Goal: Task Accomplishment & Management: Use online tool/utility

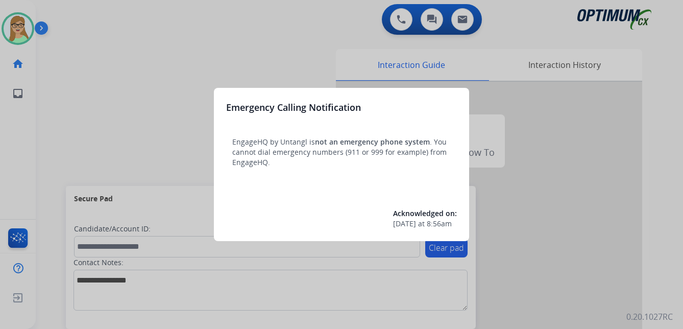
click at [120, 90] on div at bounding box center [341, 164] width 683 height 329
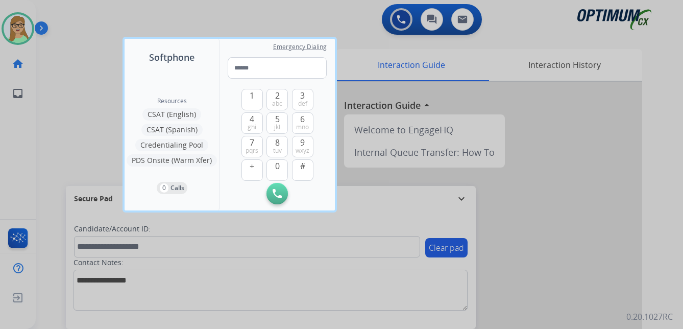
click at [45, 79] on div at bounding box center [341, 164] width 683 height 329
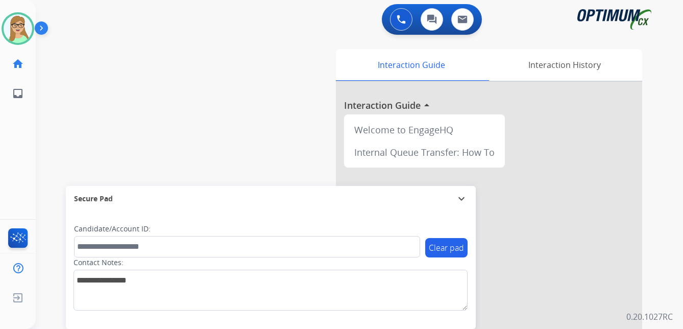
click at [42, 28] on img at bounding box center [43, 29] width 17 height 19
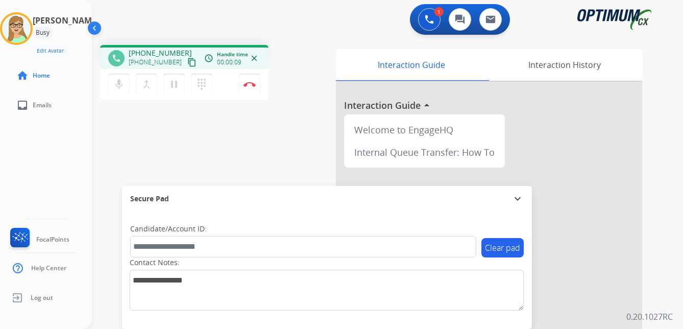
click at [187, 63] on mat-icon "content_copy" at bounding box center [191, 62] width 9 height 9
click at [202, 85] on mat-icon "dialpad" at bounding box center [201, 84] width 12 height 12
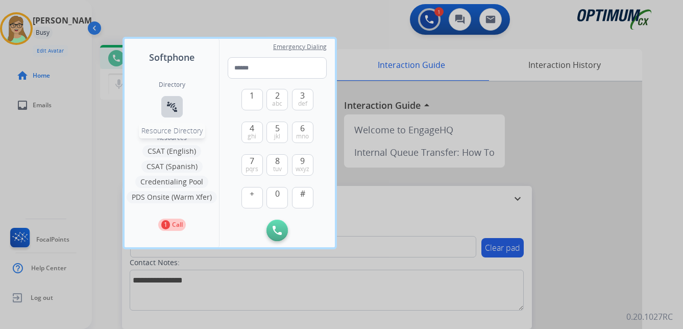
click at [175, 106] on mat-icon "connect_without_contact" at bounding box center [172, 107] width 12 height 12
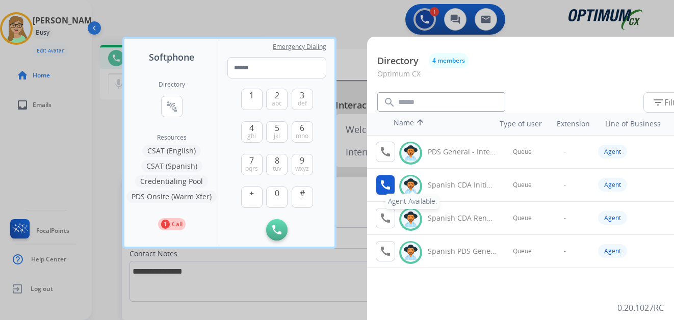
click at [386, 188] on mat-icon "call" at bounding box center [386, 185] width 12 height 12
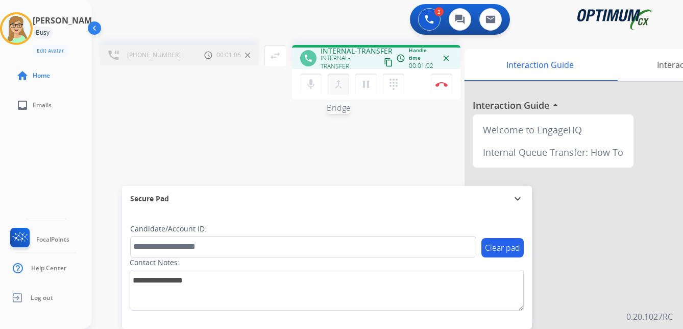
click at [340, 87] on mat-icon "merge_type" at bounding box center [338, 84] width 12 height 12
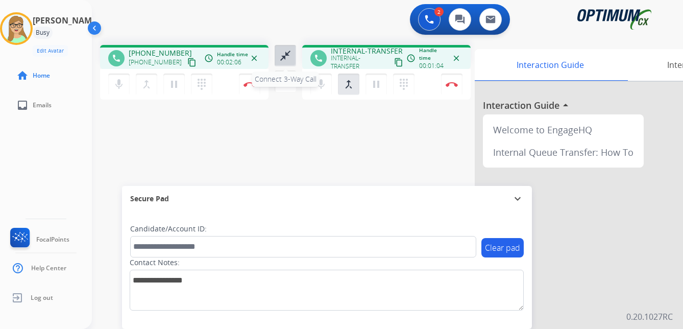
click at [282, 58] on mat-icon "close_fullscreen" at bounding box center [285, 55] width 12 height 12
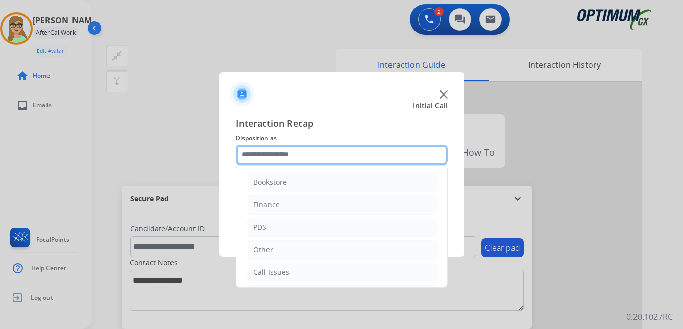
click at [280, 155] on input "text" at bounding box center [342, 154] width 212 height 20
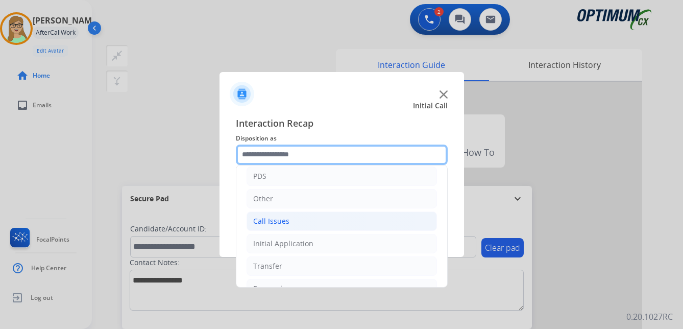
scroll to position [69, 0]
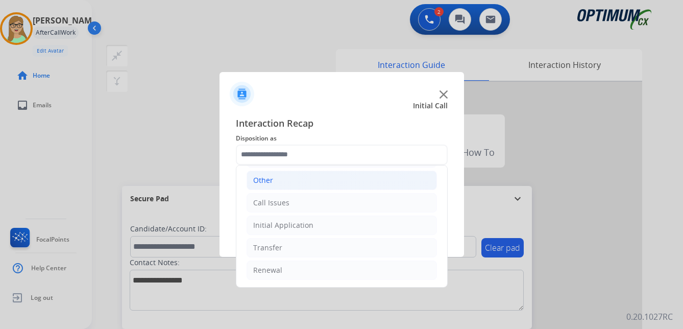
click at [269, 178] on div "Other" at bounding box center [263, 180] width 20 height 10
click at [257, 177] on div "Other" at bounding box center [263, 180] width 20 height 10
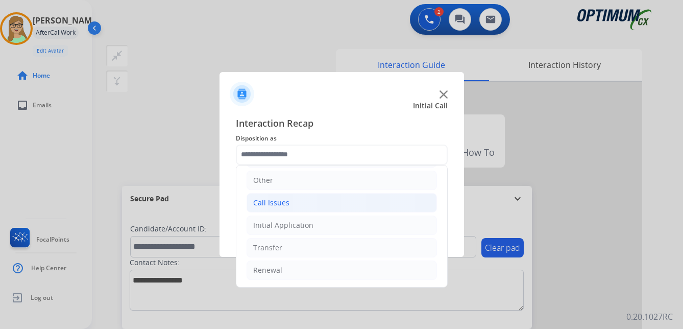
click at [280, 203] on div "Call Issues" at bounding box center [271, 202] width 36 height 10
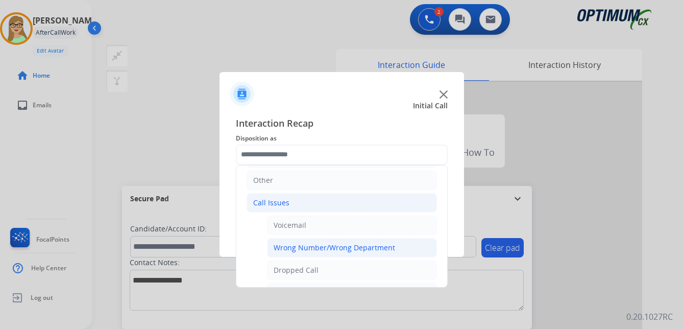
click at [317, 247] on div "Wrong Number/Wrong Department" at bounding box center [333, 247] width 121 height 10
type input "**********"
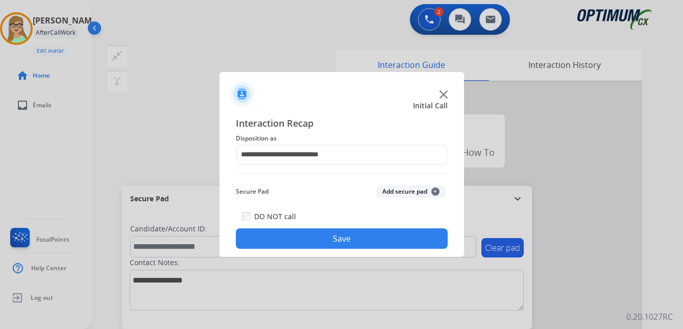
click at [327, 240] on button "Save" at bounding box center [342, 238] width 212 height 20
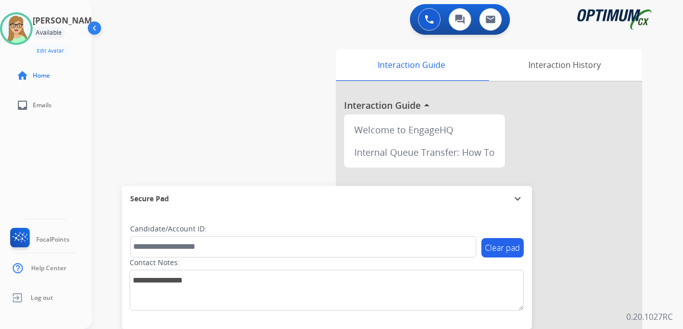
click at [16, 155] on div "[PERSON_NAME] Edit Avatar Agent: [PERSON_NAME] Profile: OCX Training home Home …" at bounding box center [46, 164] width 92 height 329
click at [6, 71] on ul "home Home" at bounding box center [46, 76] width 92 height 30
click at [26, 34] on img at bounding box center [16, 28] width 29 height 29
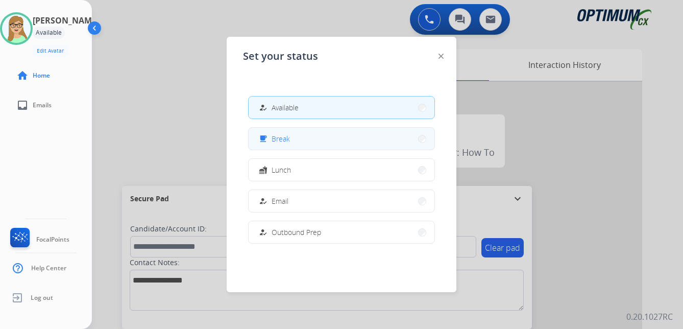
click at [282, 144] on div "free_breakfast Break" at bounding box center [273, 139] width 33 height 12
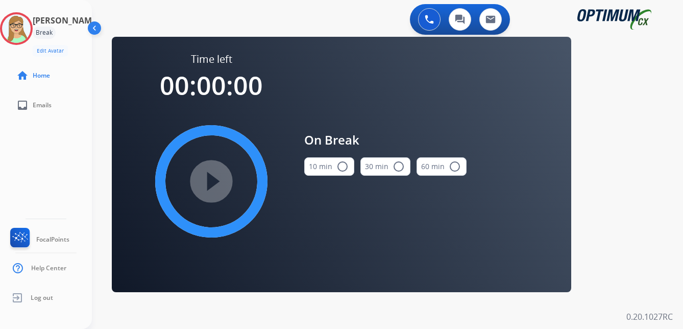
click at [346, 166] on mat-icon "radio_button_unchecked" at bounding box center [342, 166] width 12 height 12
click at [12, 139] on div "[PERSON_NAME] Break Edit Avatar Agent: [PERSON_NAME] Profile: OCX Training home…" at bounding box center [46, 164] width 92 height 329
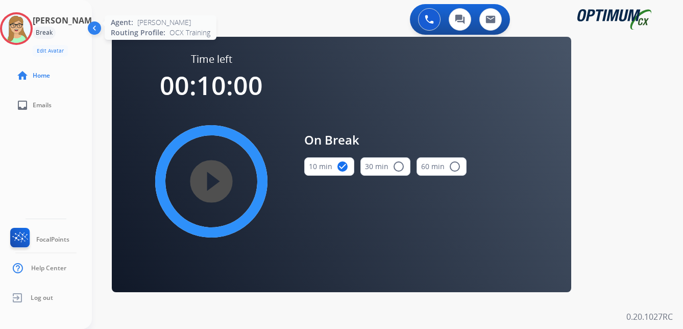
click at [31, 31] on img at bounding box center [16, 28] width 29 height 29
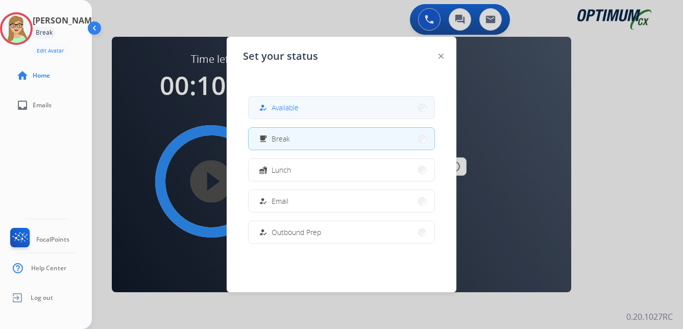
click at [297, 110] on span "Available" at bounding box center [284, 107] width 27 height 11
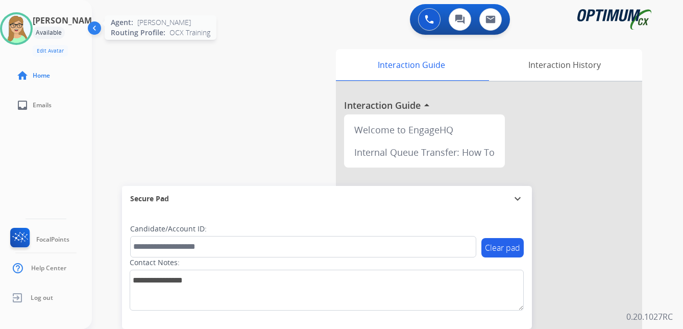
click at [21, 23] on img at bounding box center [16, 28] width 29 height 29
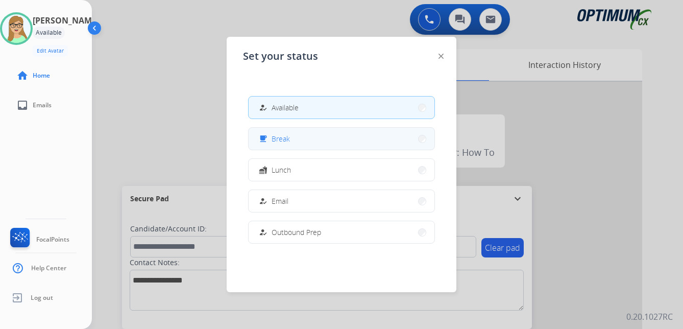
click at [292, 132] on button "free_breakfast Break" at bounding box center [341, 139] width 186 height 22
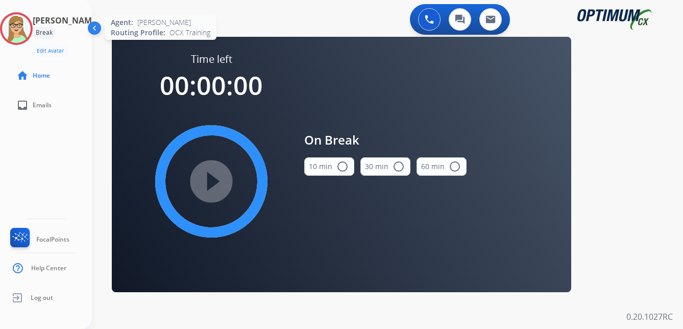
click at [31, 20] on img at bounding box center [16, 28] width 29 height 29
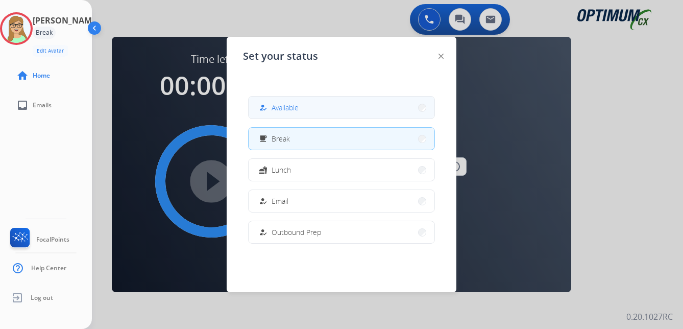
click at [290, 112] on span "Available" at bounding box center [284, 107] width 27 height 11
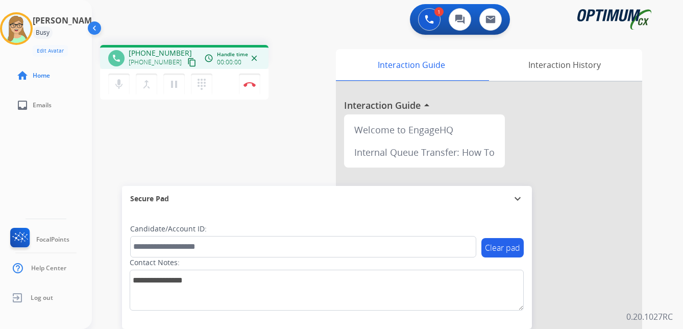
click at [187, 65] on mat-icon "content_copy" at bounding box center [191, 62] width 9 height 9
click at [249, 82] on img at bounding box center [249, 84] width 12 height 5
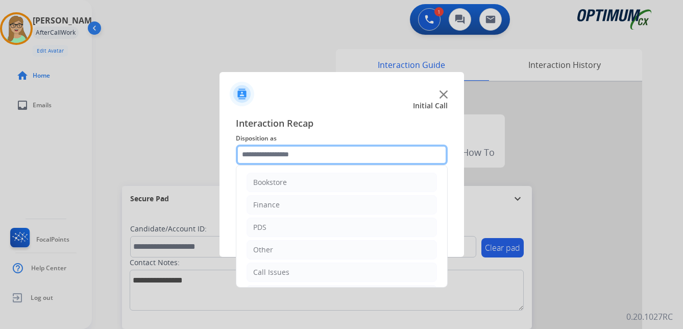
click at [285, 159] on input "text" at bounding box center [342, 154] width 212 height 20
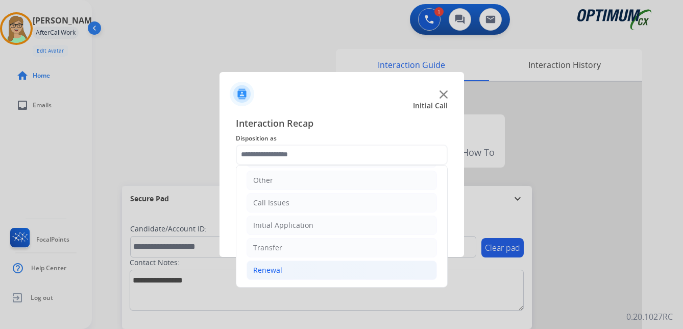
click at [275, 268] on div "Renewal" at bounding box center [267, 270] width 29 height 10
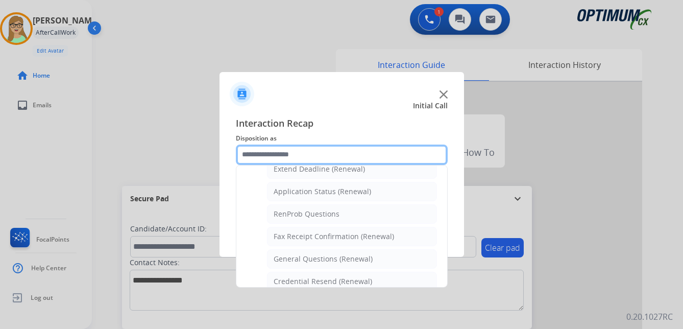
scroll to position [222, 0]
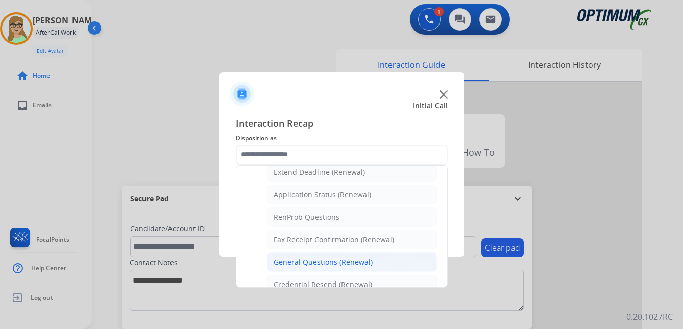
click at [307, 261] on div "General Questions (Renewal)" at bounding box center [322, 262] width 99 height 10
type input "**********"
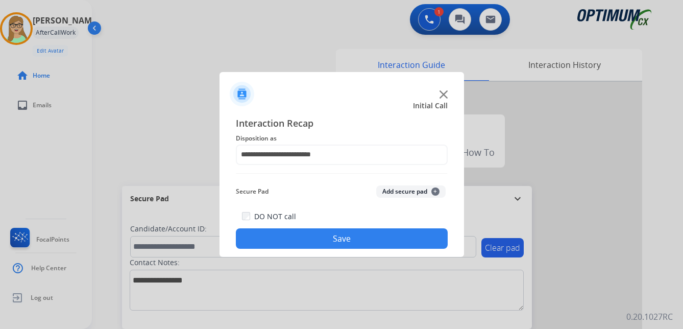
click at [304, 236] on button "Save" at bounding box center [342, 238] width 212 height 20
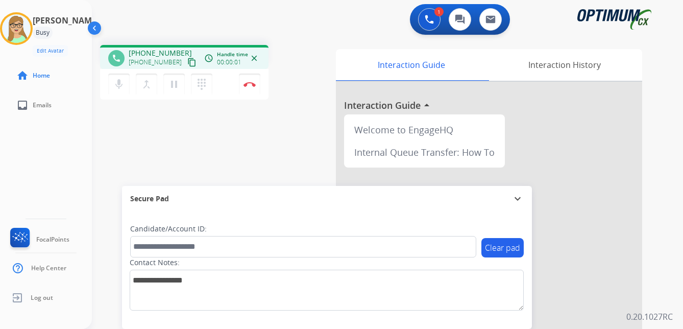
click at [187, 65] on mat-icon "content_copy" at bounding box center [191, 62] width 9 height 9
click at [252, 84] on img at bounding box center [249, 84] width 12 height 5
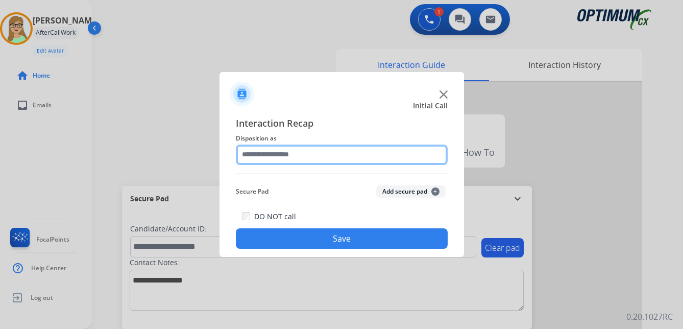
click at [294, 158] on input "text" at bounding box center [342, 154] width 212 height 20
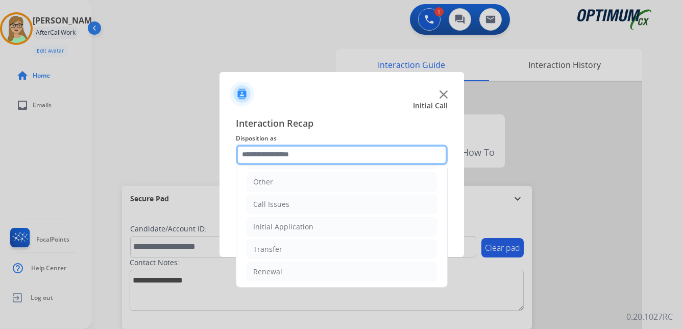
scroll to position [69, 0]
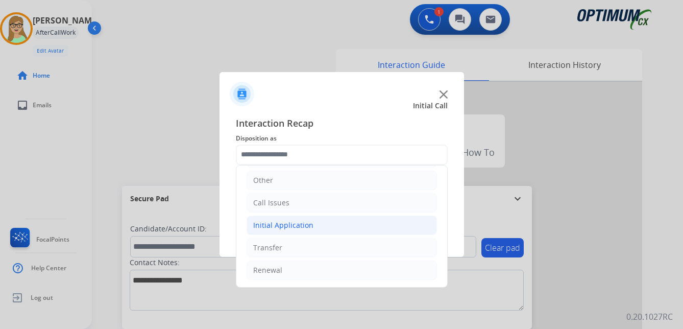
click at [291, 228] on div "Initial Application" at bounding box center [283, 225] width 60 height 10
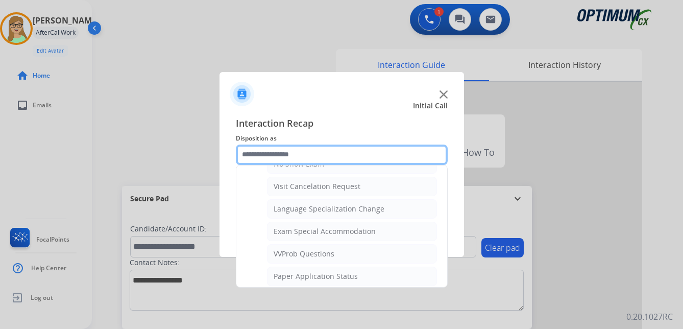
scroll to position [529, 0]
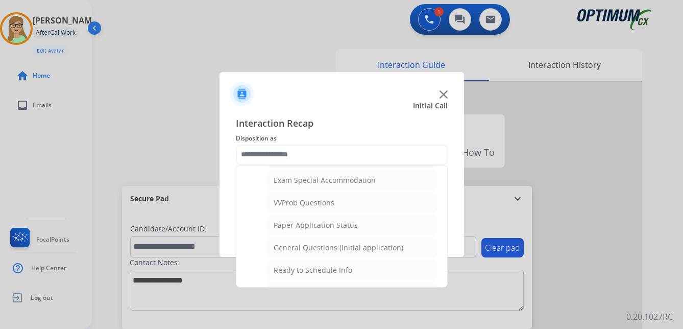
click at [324, 245] on div "General Questions (Initial application)" at bounding box center [338, 247] width 130 height 10
type input "**********"
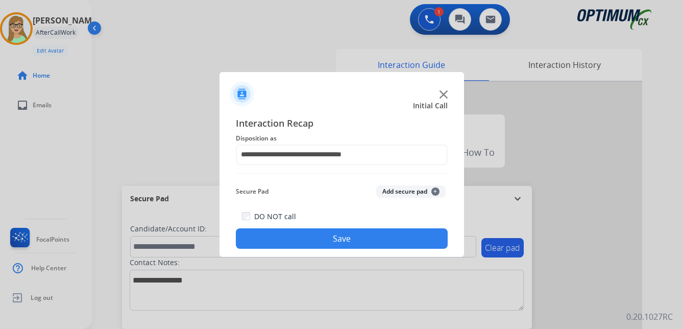
click at [335, 240] on button "Save" at bounding box center [342, 238] width 212 height 20
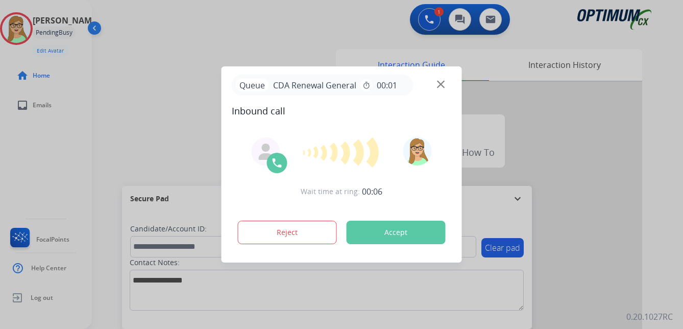
drag, startPoint x: 17, startPoint y: 146, endPoint x: 1, endPoint y: 145, distance: 15.8
click at [17, 146] on div at bounding box center [341, 164] width 683 height 329
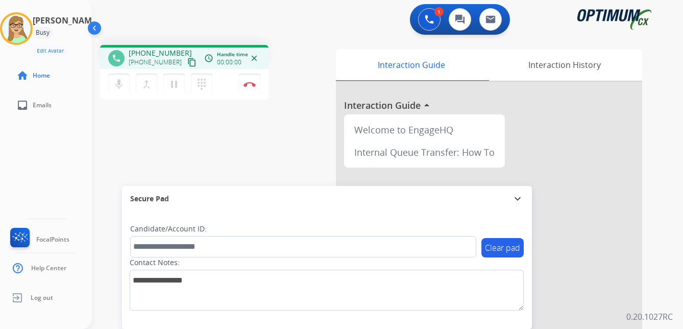
drag, startPoint x: 183, startPoint y: 61, endPoint x: 174, endPoint y: 61, distance: 8.7
click at [187, 61] on mat-icon "content_copy" at bounding box center [191, 62] width 9 height 9
click at [246, 83] on img at bounding box center [249, 84] width 12 height 5
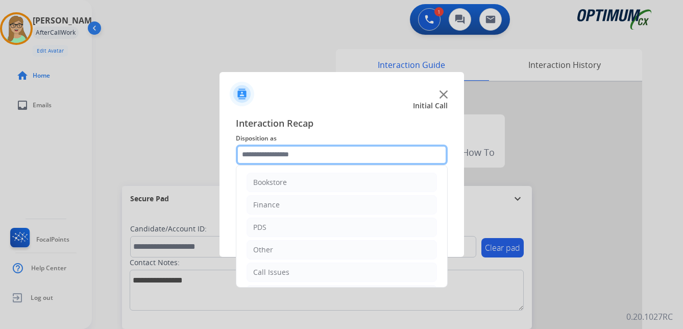
click at [273, 158] on input "text" at bounding box center [342, 154] width 212 height 20
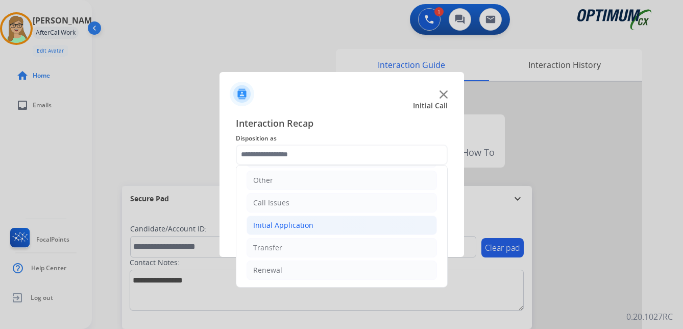
click at [295, 221] on div "Initial Application" at bounding box center [283, 225] width 60 height 10
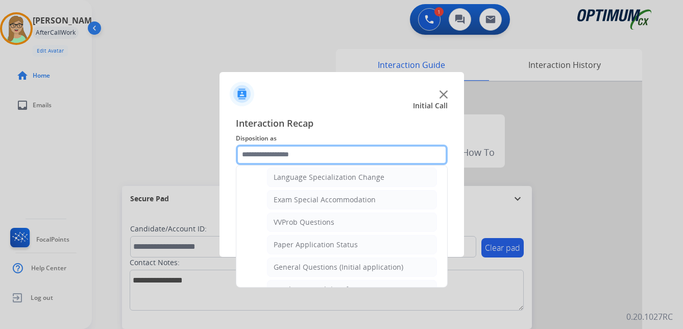
scroll to position [529, 0]
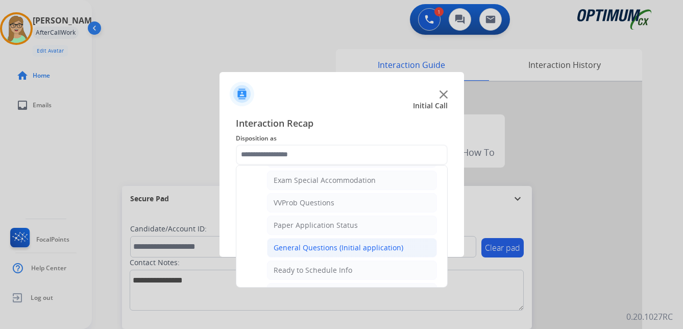
click at [321, 248] on div "General Questions (Initial application)" at bounding box center [338, 247] width 130 height 10
type input "**********"
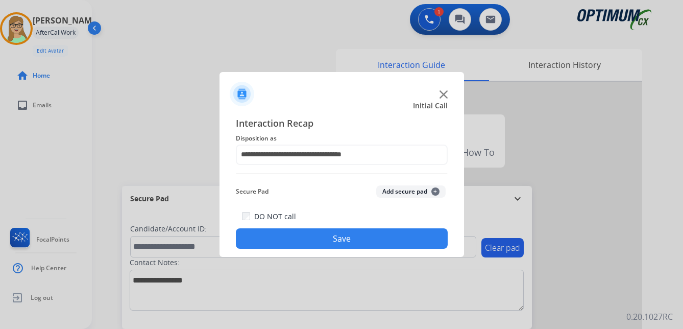
click at [313, 242] on button "Save" at bounding box center [342, 238] width 212 height 20
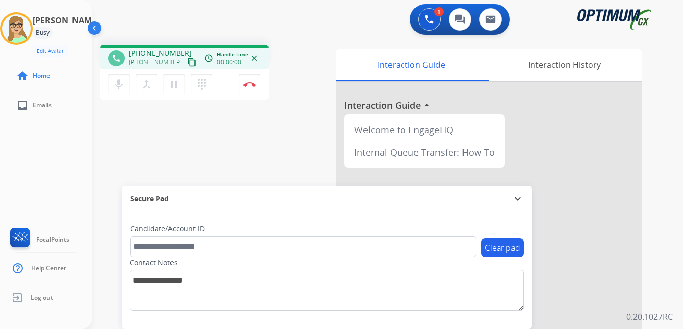
click at [8, 160] on div "[PERSON_NAME] Edit Avatar Agent: [PERSON_NAME] Profile: OCX Training home Home …" at bounding box center [46, 164] width 92 height 329
drag, startPoint x: 180, startPoint y: 64, endPoint x: 3, endPoint y: 112, distance: 182.8
click at [187, 64] on mat-icon "content_copy" at bounding box center [191, 62] width 9 height 9
click at [248, 83] on img at bounding box center [249, 84] width 12 height 5
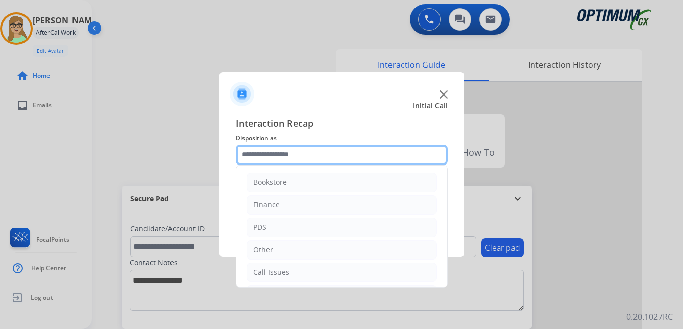
click at [284, 157] on input "text" at bounding box center [342, 154] width 212 height 20
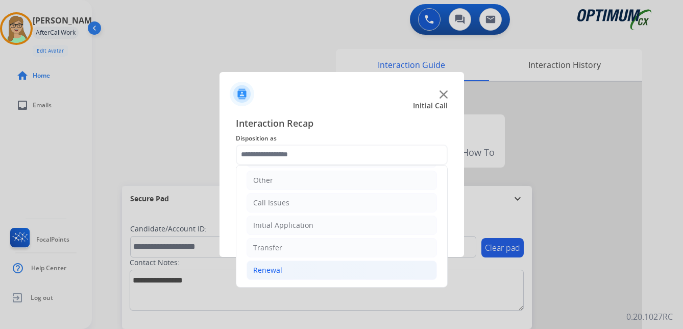
click at [273, 267] on div "Renewal" at bounding box center [267, 270] width 29 height 10
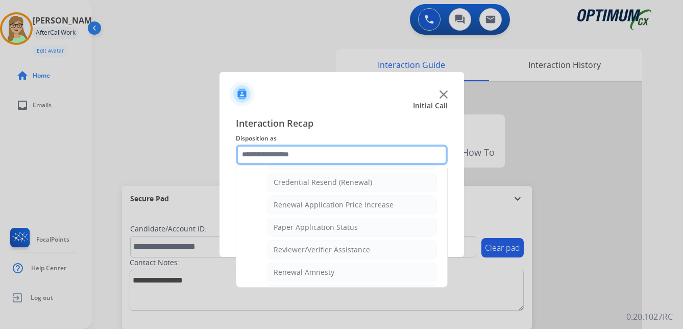
scroll to position [222, 0]
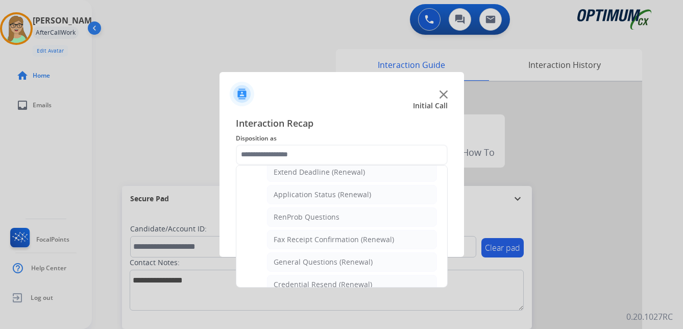
click at [304, 259] on div "General Questions (Renewal)" at bounding box center [322, 262] width 99 height 10
type input "**********"
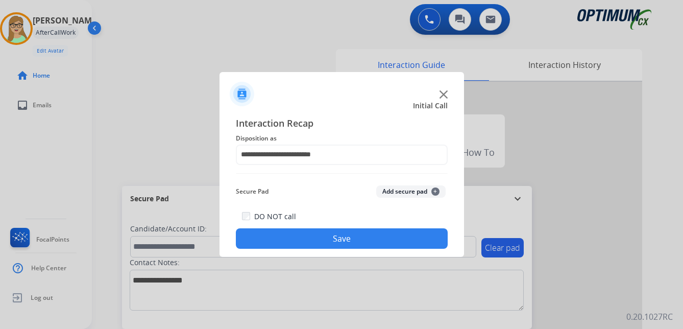
drag, startPoint x: 309, startPoint y: 239, endPoint x: 210, endPoint y: 238, distance: 99.0
click at [308, 239] on button "Save" at bounding box center [342, 238] width 212 height 20
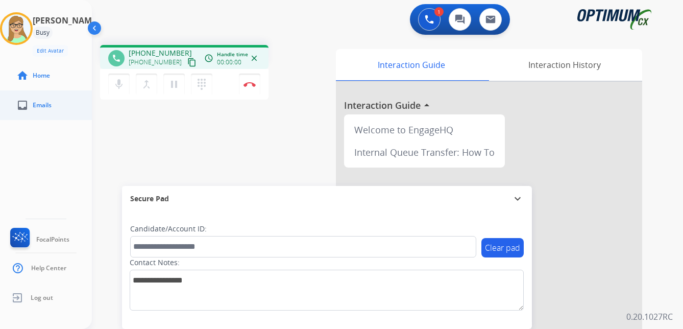
drag, startPoint x: 183, startPoint y: 61, endPoint x: 16, endPoint y: 102, distance: 171.8
click at [187, 61] on mat-icon "content_copy" at bounding box center [191, 62] width 9 height 9
click at [247, 84] on img at bounding box center [249, 84] width 12 height 5
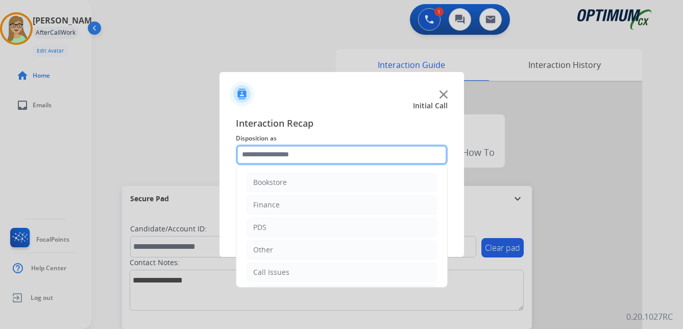
click at [291, 155] on input "text" at bounding box center [342, 154] width 212 height 20
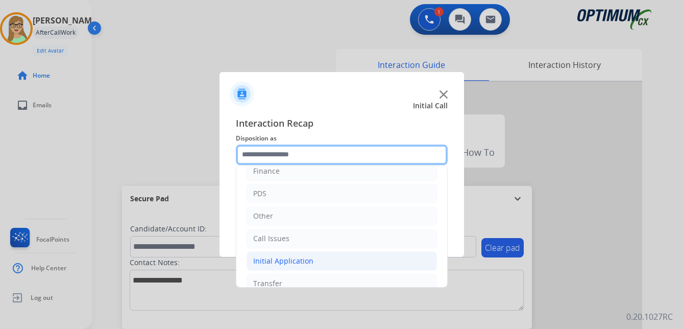
scroll to position [69, 0]
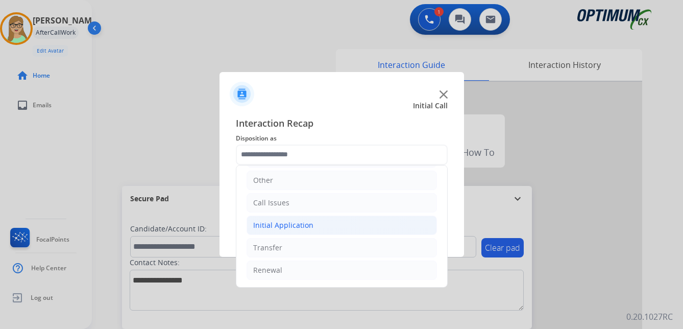
click at [290, 224] on div "Initial Application" at bounding box center [283, 225] width 60 height 10
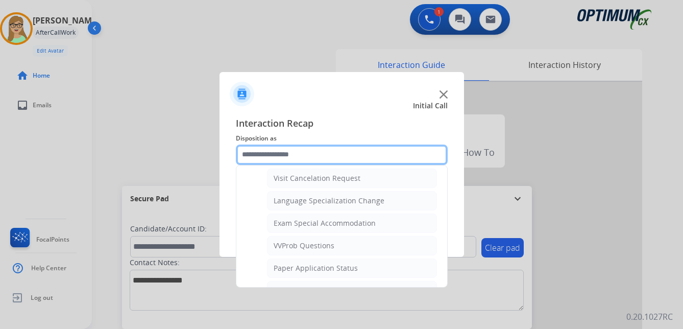
scroll to position [529, 0]
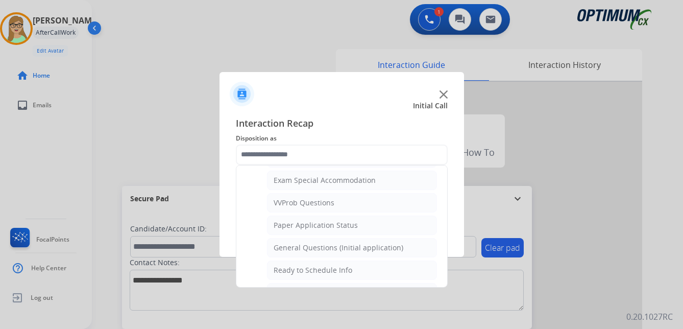
click at [306, 250] on div "General Questions (Initial application)" at bounding box center [338, 247] width 130 height 10
type input "**********"
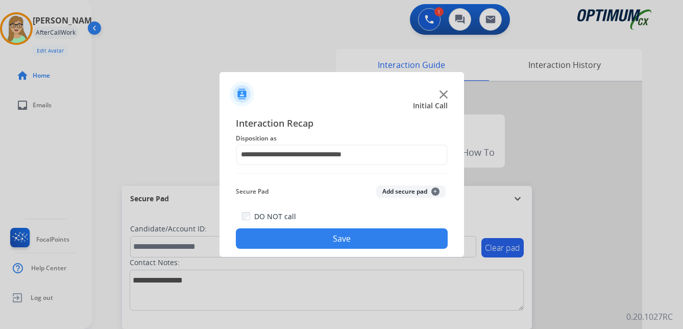
click at [299, 240] on button "Save" at bounding box center [342, 238] width 212 height 20
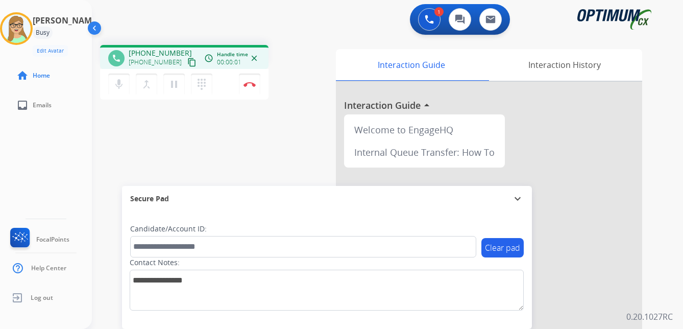
click at [187, 62] on mat-icon "content_copy" at bounding box center [191, 62] width 9 height 9
click at [251, 83] on img at bounding box center [249, 84] width 12 height 5
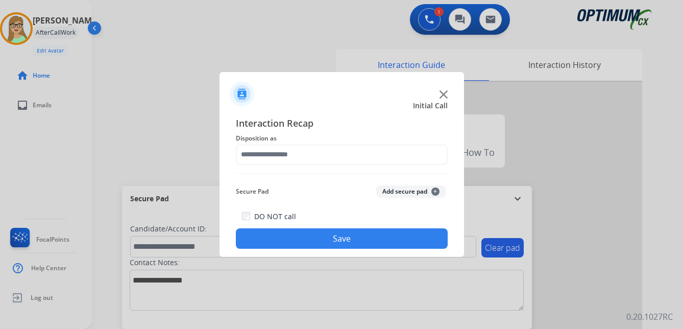
click at [276, 237] on button "Save" at bounding box center [342, 238] width 212 height 20
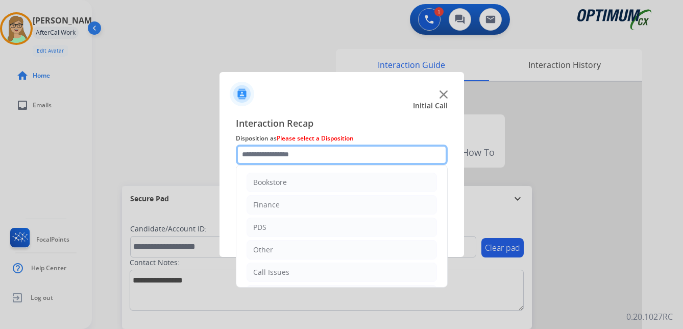
click at [282, 158] on input "text" at bounding box center [342, 154] width 212 height 20
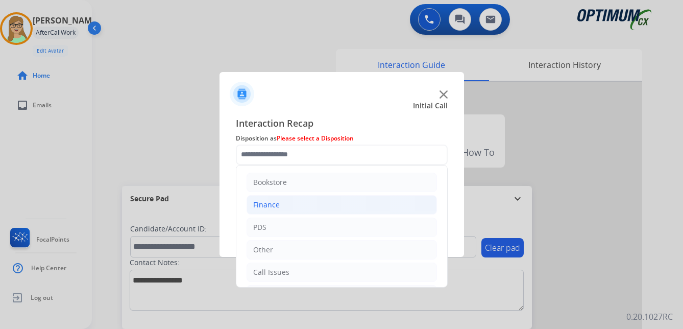
click at [272, 204] on div "Finance" at bounding box center [266, 204] width 27 height 10
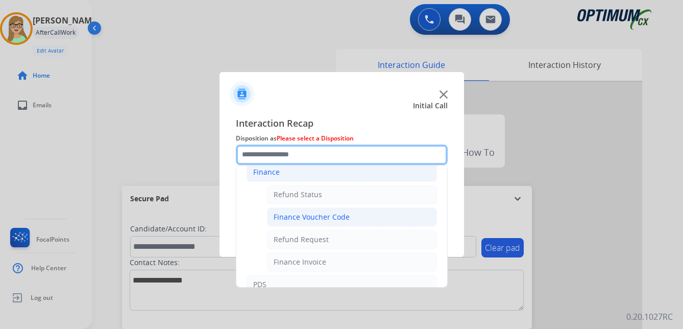
scroll to position [51, 0]
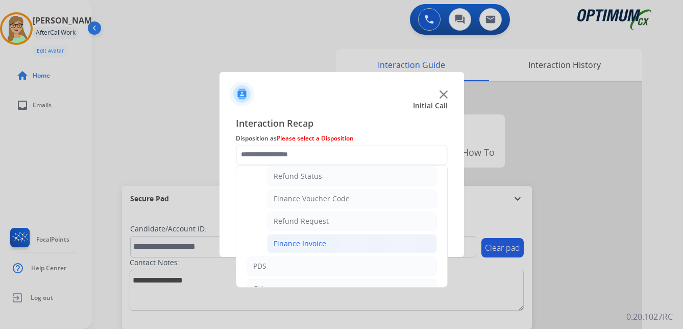
click at [310, 244] on div "Finance Invoice" at bounding box center [299, 243] width 53 height 10
type input "**********"
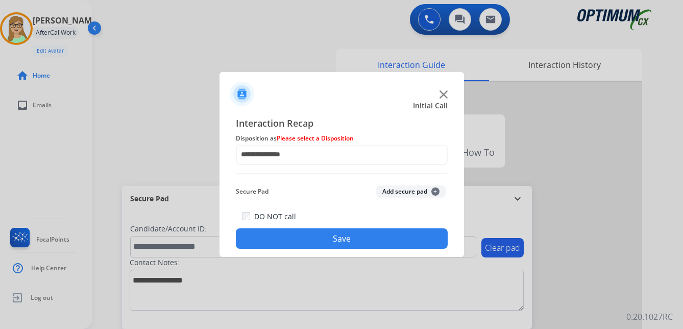
click at [332, 249] on div "**********" at bounding box center [341, 182] width 244 height 149
click at [332, 241] on button "Save" at bounding box center [342, 238] width 212 height 20
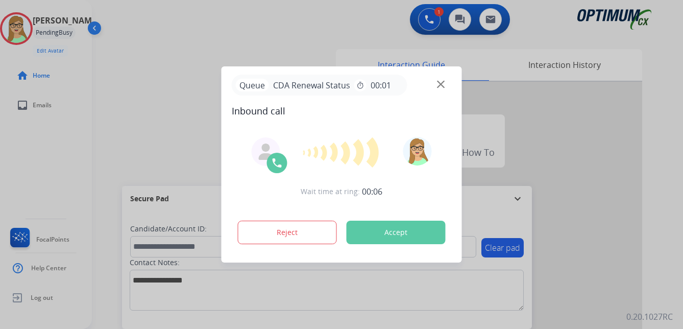
click at [293, 181] on div "Wait time at ring: 00:06 Reject Accept" at bounding box center [342, 191] width 220 height 126
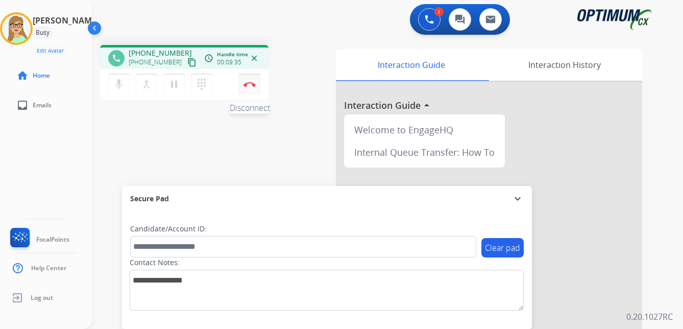
click at [251, 84] on img at bounding box center [249, 84] width 12 height 5
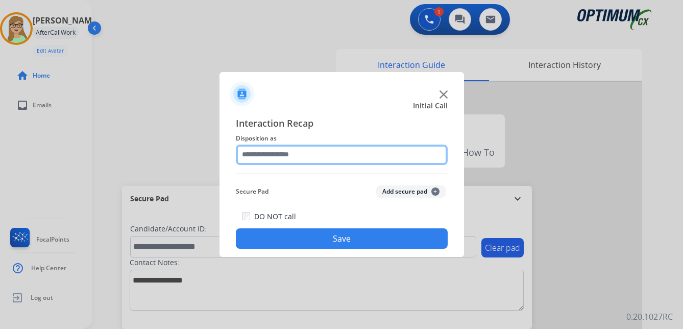
click at [278, 157] on input "text" at bounding box center [342, 154] width 212 height 20
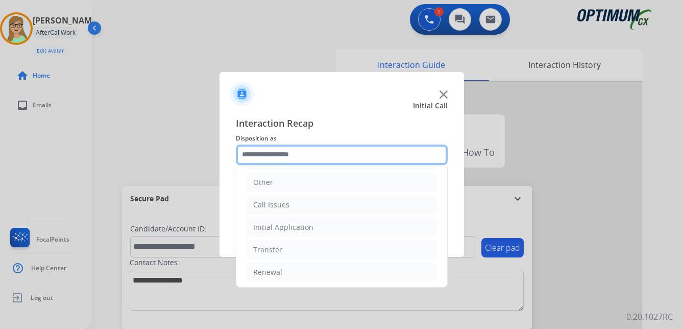
scroll to position [69, 0]
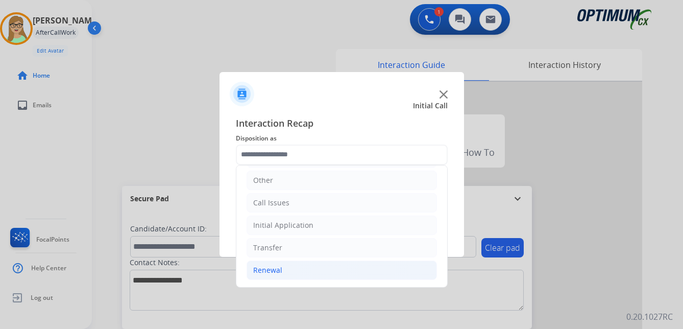
drag, startPoint x: 274, startPoint y: 270, endPoint x: 284, endPoint y: 268, distance: 10.4
click at [273, 270] on div "Renewal" at bounding box center [267, 270] width 29 height 10
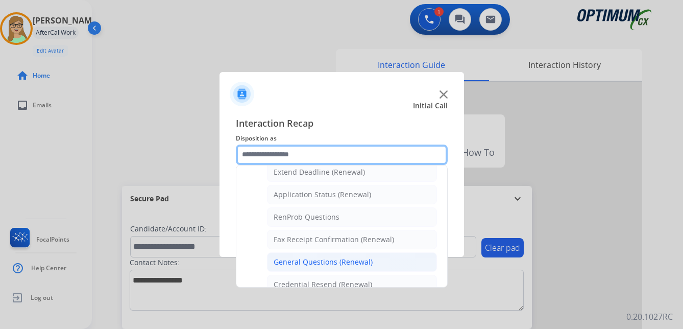
scroll to position [273, 0]
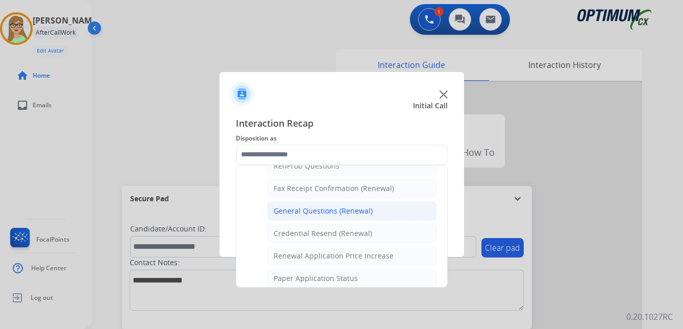
click at [300, 212] on div "General Questions (Renewal)" at bounding box center [322, 211] width 99 height 10
type input "**********"
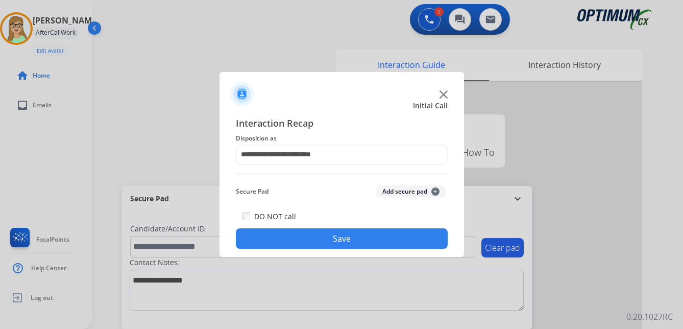
click at [291, 244] on button "Save" at bounding box center [342, 238] width 212 height 20
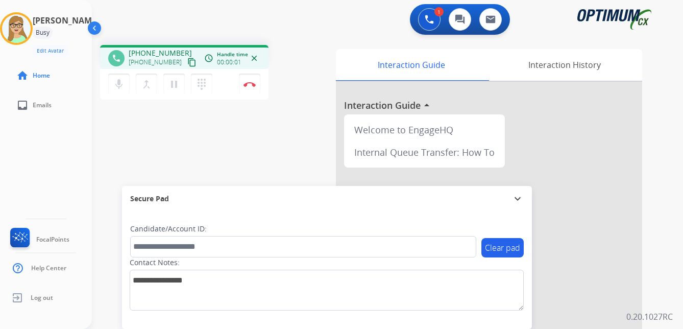
click at [187, 64] on mat-icon "content_copy" at bounding box center [191, 62] width 9 height 9
click at [251, 85] on img at bounding box center [249, 84] width 12 height 5
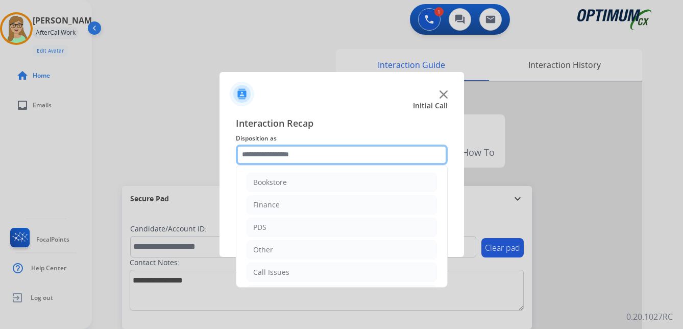
click at [276, 154] on input "text" at bounding box center [342, 154] width 212 height 20
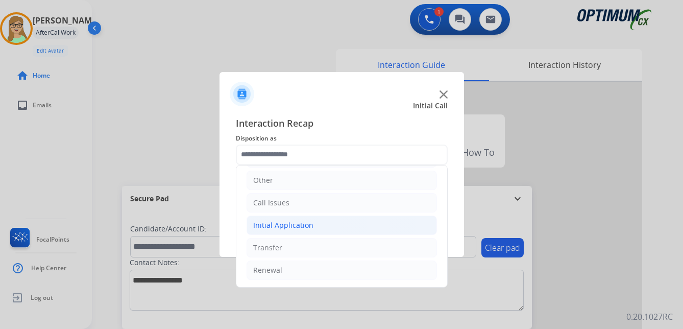
click at [295, 227] on div "Initial Application" at bounding box center [283, 225] width 60 height 10
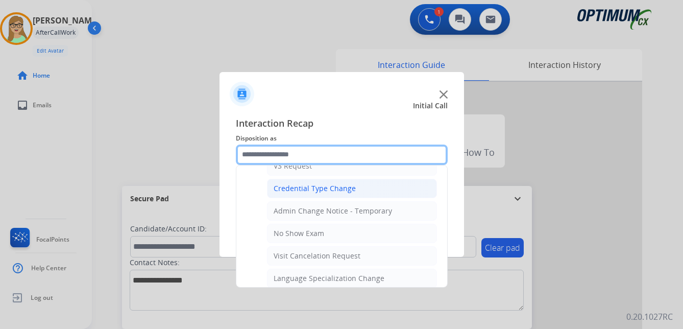
scroll to position [427, 0]
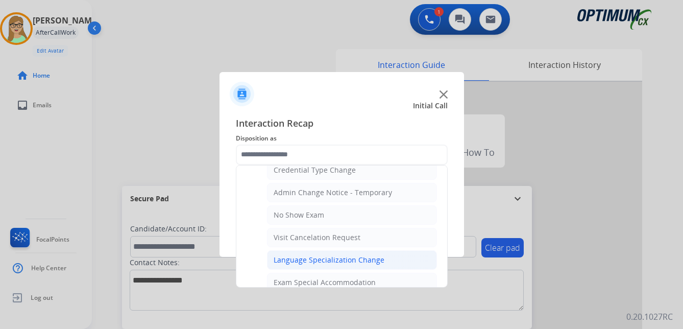
click at [305, 260] on div "Language Specialization Change" at bounding box center [328, 260] width 111 height 10
type input "**********"
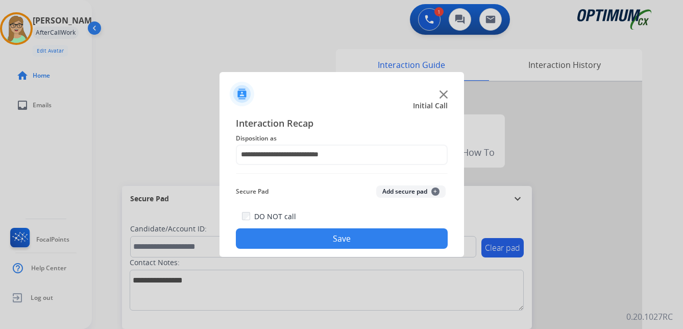
click at [313, 239] on button "Save" at bounding box center [342, 238] width 212 height 20
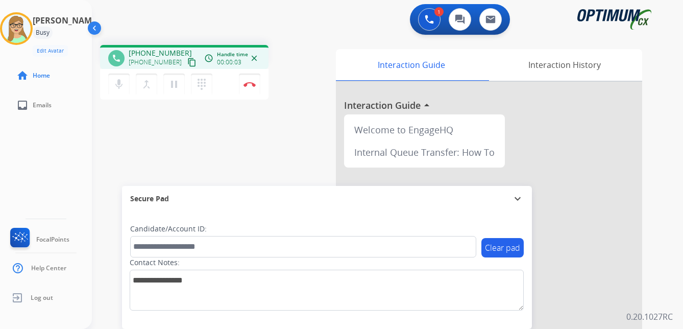
click at [187, 64] on mat-icon "content_copy" at bounding box center [191, 62] width 9 height 9
click at [250, 83] on img at bounding box center [249, 84] width 12 height 5
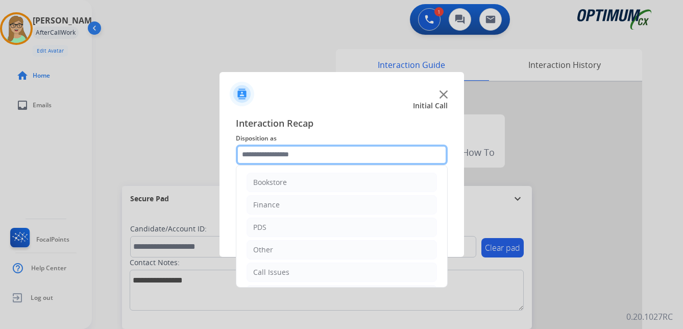
click at [277, 157] on input "text" at bounding box center [342, 154] width 212 height 20
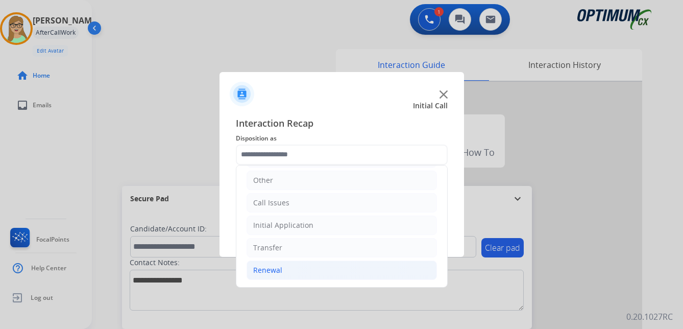
click at [266, 268] on div "Renewal" at bounding box center [267, 270] width 29 height 10
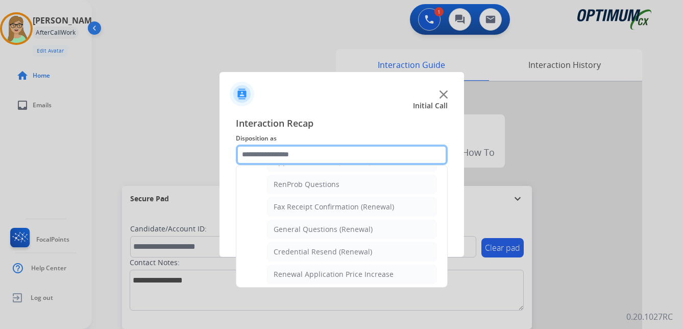
scroll to position [273, 0]
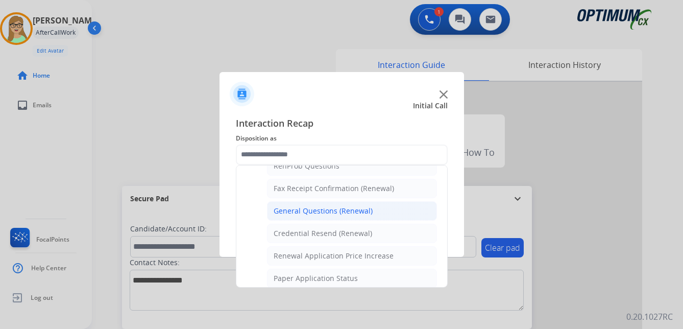
click at [309, 212] on div "General Questions (Renewal)" at bounding box center [322, 211] width 99 height 10
type input "**********"
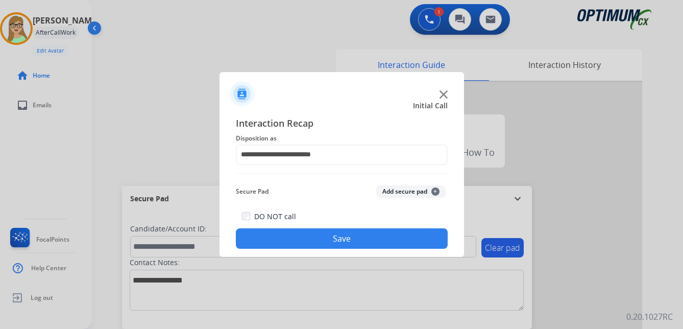
click at [310, 235] on button "Save" at bounding box center [342, 238] width 212 height 20
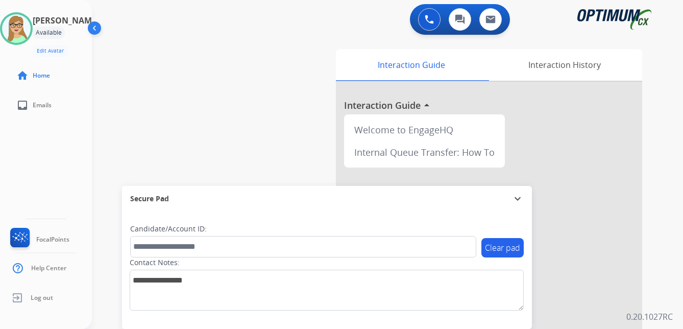
click at [6, 137] on div "[PERSON_NAME] Edit Avatar Agent: [PERSON_NAME] Profile: OCX Training home Home …" at bounding box center [46, 164] width 92 height 329
click at [431, 19] on img at bounding box center [428, 19] width 9 height 9
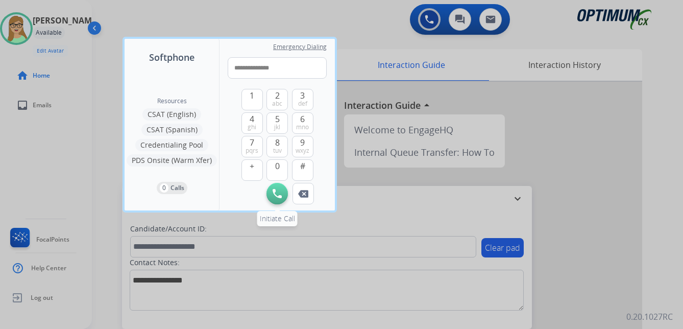
type input "**********"
drag, startPoint x: 280, startPoint y: 192, endPoint x: 187, endPoint y: 220, distance: 97.0
click at [279, 192] on img at bounding box center [276, 193] width 9 height 9
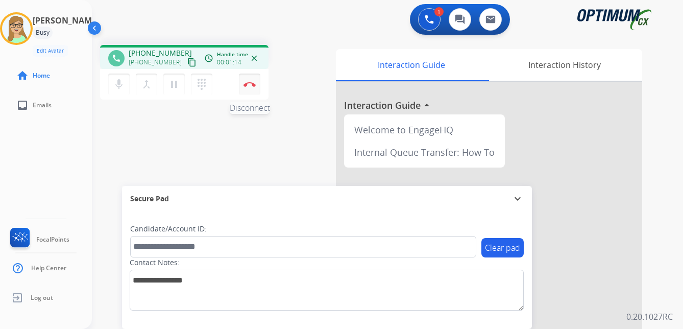
click at [251, 84] on img at bounding box center [249, 84] width 12 height 5
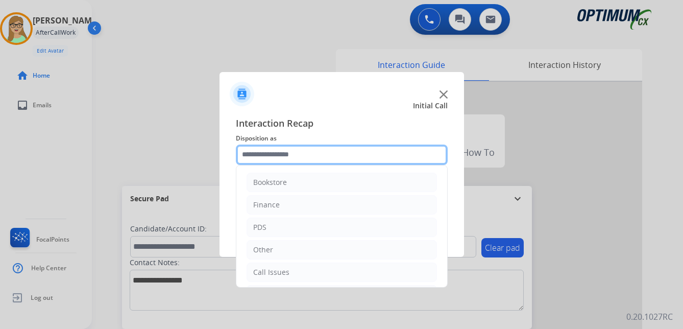
click at [277, 157] on input "text" at bounding box center [342, 154] width 212 height 20
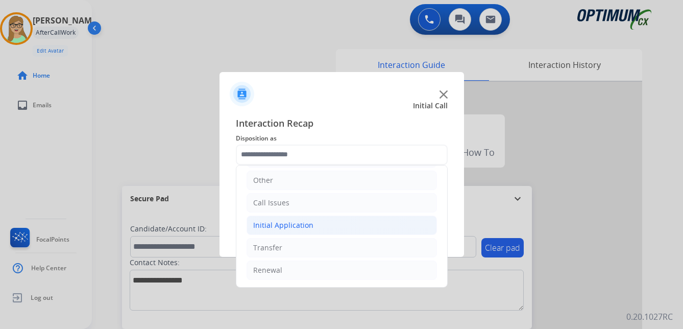
click at [295, 223] on div "Initial Application" at bounding box center [283, 225] width 60 height 10
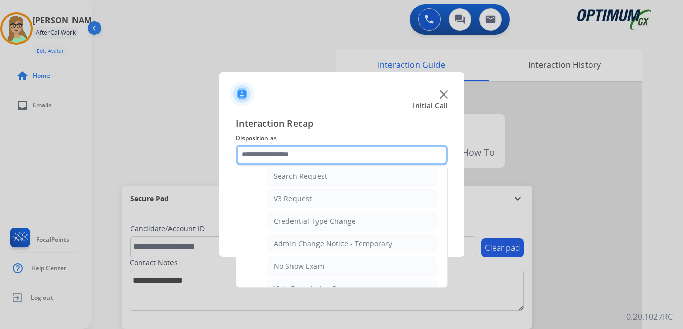
scroll to position [427, 0]
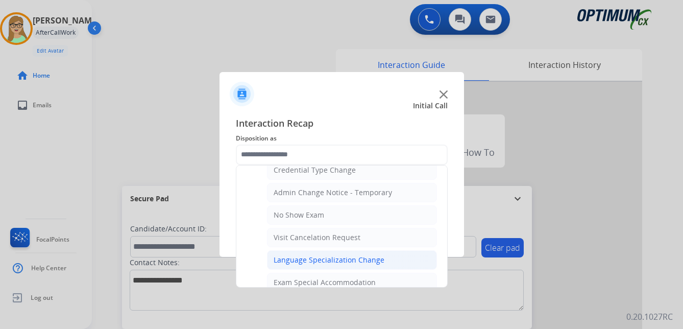
click at [327, 260] on div "Language Specialization Change" at bounding box center [328, 260] width 111 height 10
type input "**********"
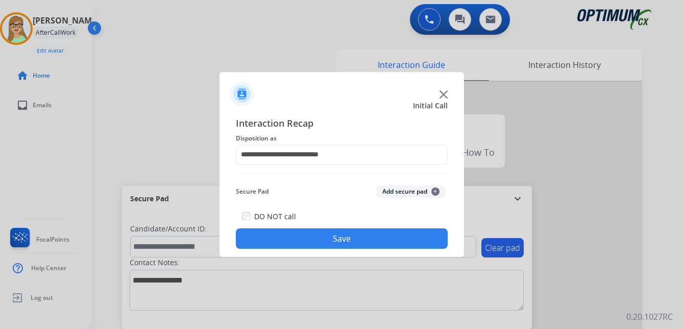
click at [337, 240] on button "Save" at bounding box center [342, 238] width 212 height 20
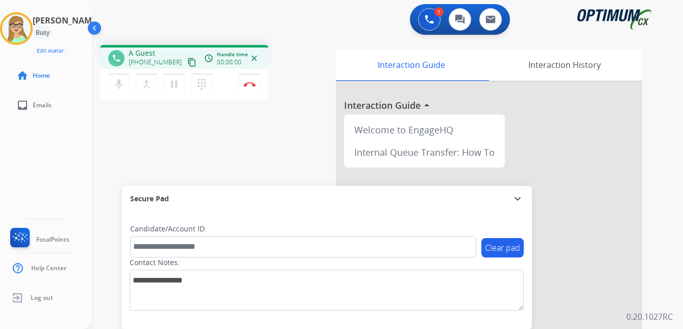
click at [13, 170] on div "[PERSON_NAME] Edit Avatar Agent: [PERSON_NAME] Profile: OCX Training home Home …" at bounding box center [46, 164] width 92 height 329
click at [187, 65] on mat-icon "content_copy" at bounding box center [191, 62] width 9 height 9
click at [253, 83] on img at bounding box center [249, 84] width 12 height 5
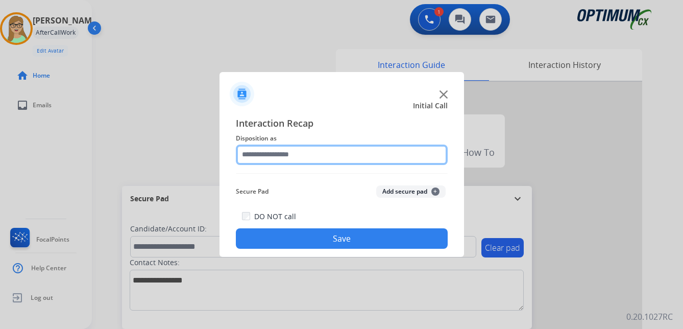
click at [289, 158] on input "text" at bounding box center [342, 154] width 212 height 20
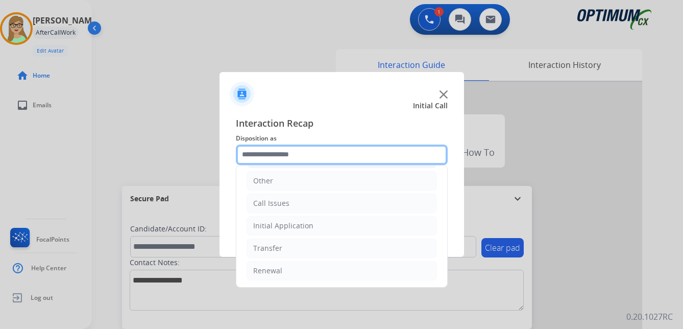
scroll to position [69, 0]
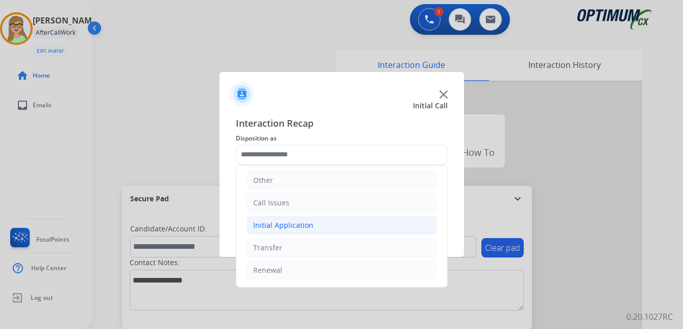
click at [295, 221] on div "Initial Application" at bounding box center [283, 225] width 60 height 10
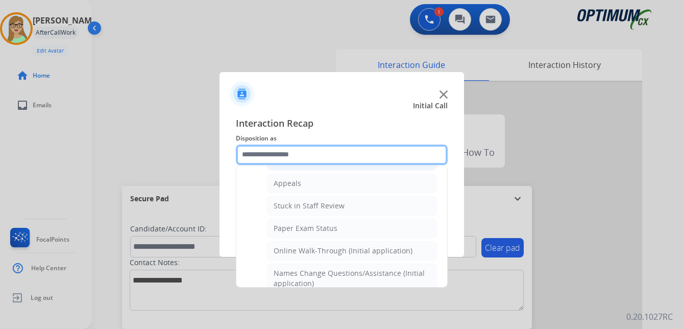
scroll to position [171, 0]
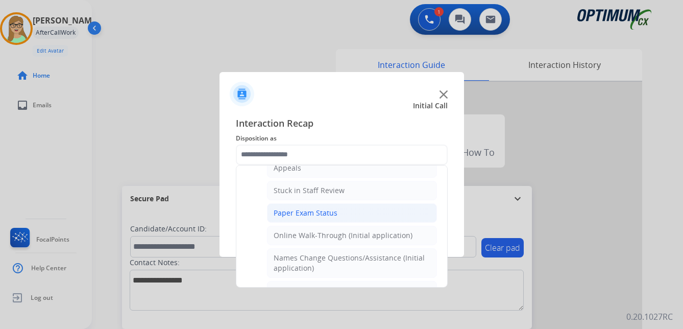
click at [307, 216] on div "Paper Exam Status" at bounding box center [305, 213] width 64 height 10
type input "**********"
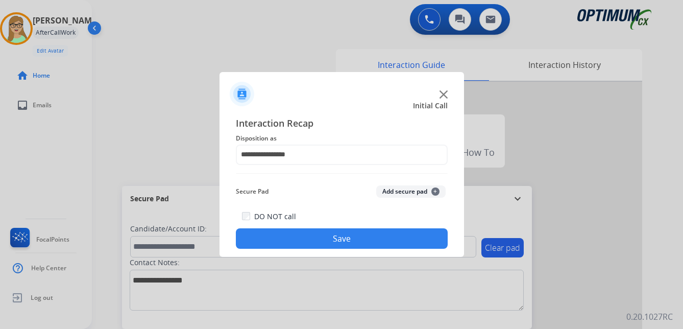
click at [314, 242] on button "Save" at bounding box center [342, 238] width 212 height 20
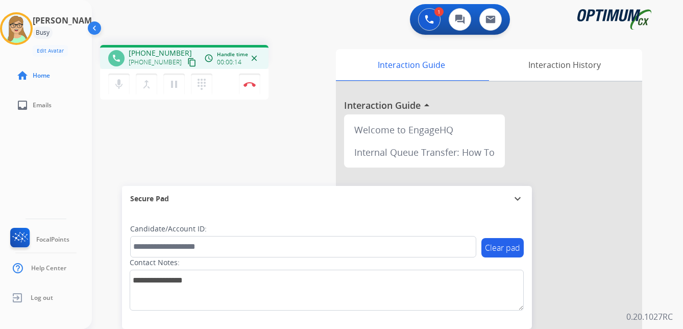
click at [187, 62] on mat-icon "content_copy" at bounding box center [191, 62] width 9 height 9
click at [203, 85] on mat-icon "dialpad" at bounding box center [201, 84] width 12 height 12
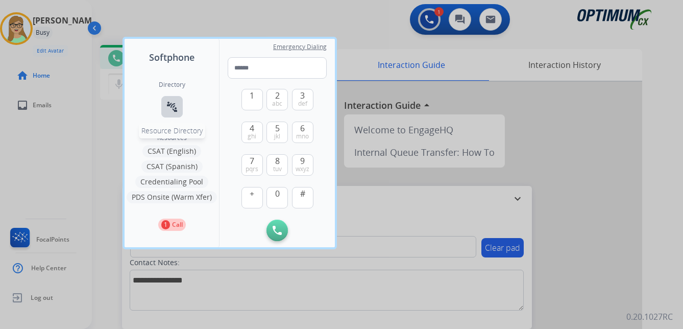
click at [171, 107] on mat-icon "connect_without_contact" at bounding box center [172, 107] width 12 height 12
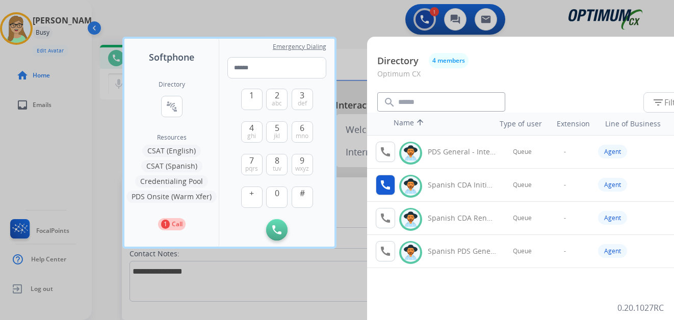
click at [383, 181] on mat-icon "call" at bounding box center [386, 185] width 12 height 12
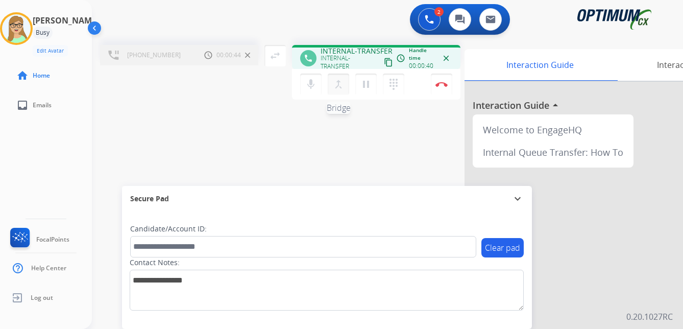
click at [340, 88] on mat-icon "merge_type" at bounding box center [338, 84] width 12 height 12
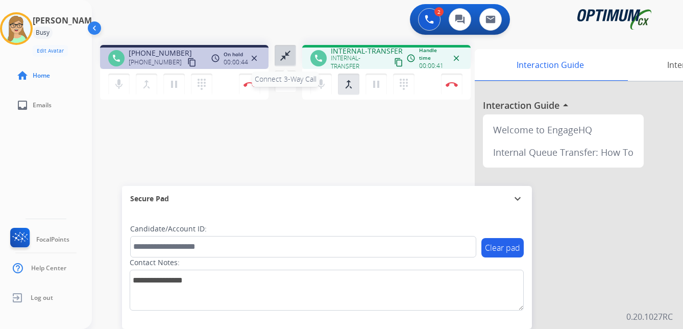
click at [280, 54] on mat-icon "close_fullscreen" at bounding box center [285, 55] width 12 height 12
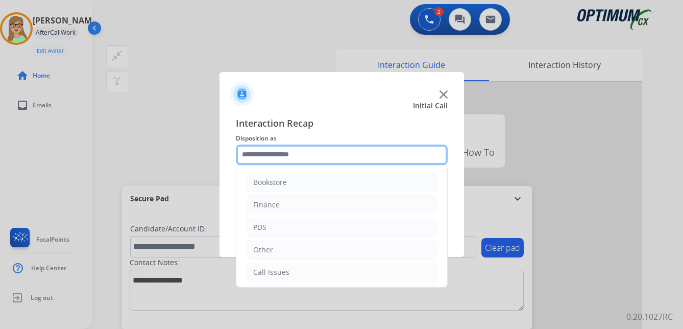
click at [292, 154] on input "text" at bounding box center [342, 154] width 212 height 20
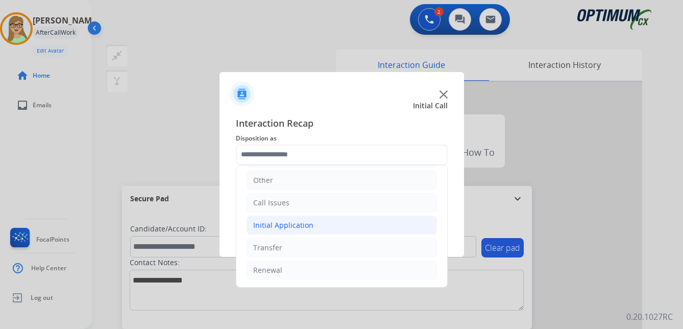
click at [294, 222] on div "Initial Application" at bounding box center [283, 225] width 60 height 10
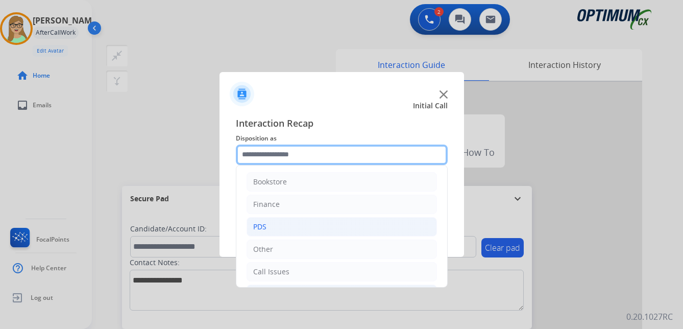
scroll to position [0, 0]
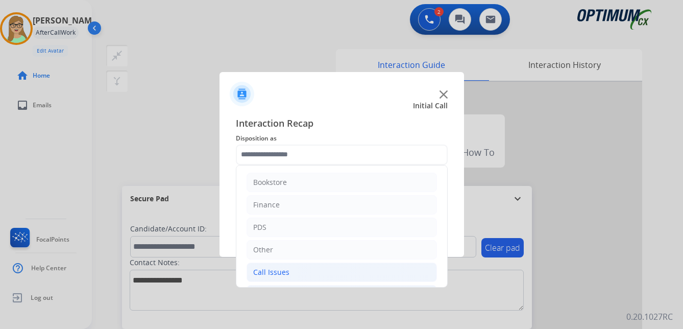
click at [274, 272] on div "Call Issues" at bounding box center [271, 272] width 36 height 10
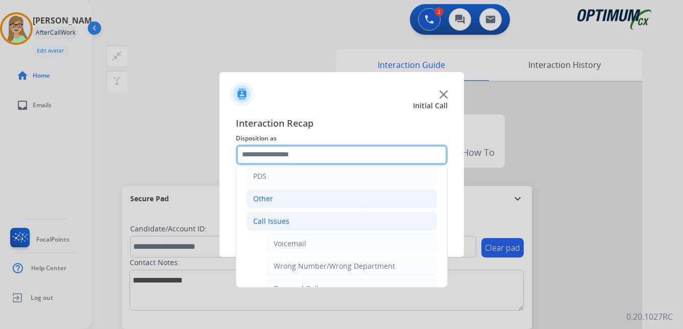
scroll to position [102, 0]
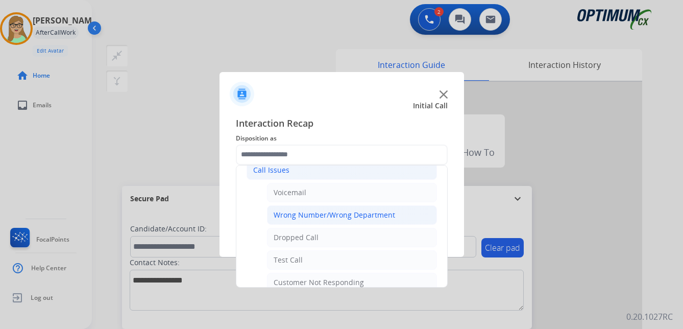
click at [333, 214] on div "Wrong Number/Wrong Department" at bounding box center [333, 215] width 121 height 10
type input "**********"
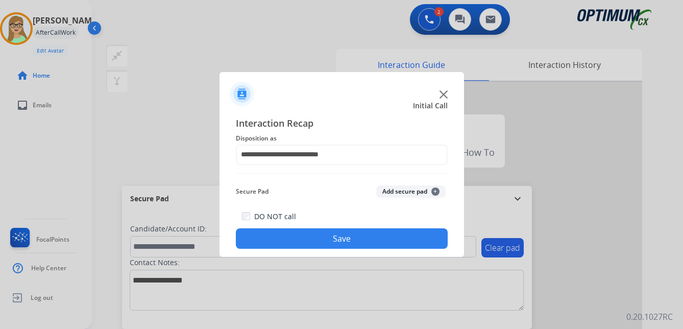
click at [305, 238] on button "Save" at bounding box center [342, 238] width 212 height 20
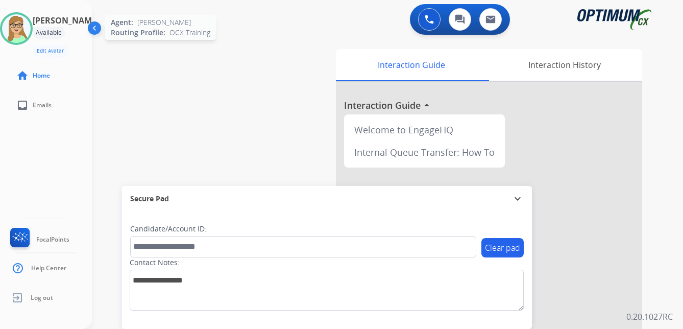
click at [31, 41] on img at bounding box center [16, 28] width 29 height 29
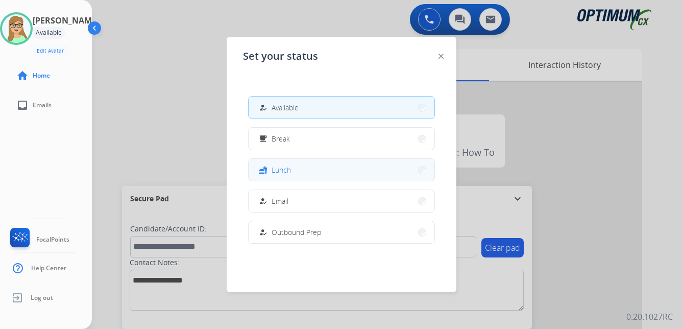
click at [289, 177] on button "fastfood Lunch" at bounding box center [341, 170] width 186 height 22
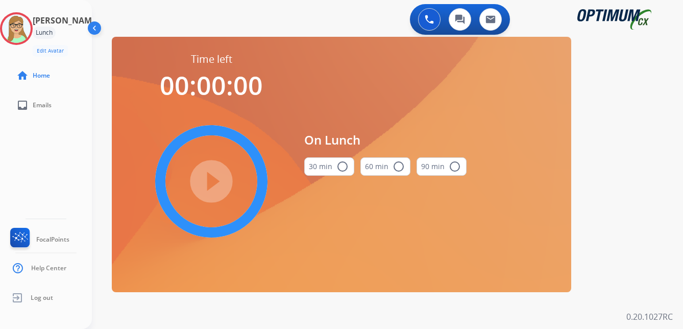
click at [346, 166] on mat-icon "radio_button_unchecked" at bounding box center [342, 166] width 12 height 12
click at [213, 184] on mat-icon "play_circle_filled" at bounding box center [211, 181] width 12 height 12
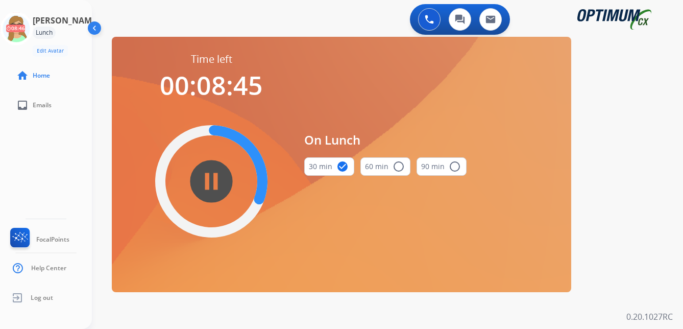
click at [11, 160] on div "[PERSON_NAME] Edit Avatar 08:46 Agent: [PERSON_NAME] Profile: OCX Training home…" at bounding box center [46, 164] width 92 height 329
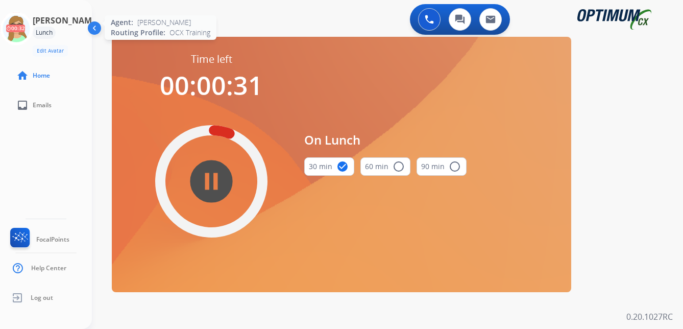
drag, startPoint x: 26, startPoint y: 19, endPoint x: 35, endPoint y: 24, distance: 10.3
click at [26, 19] on icon at bounding box center [16, 28] width 33 height 33
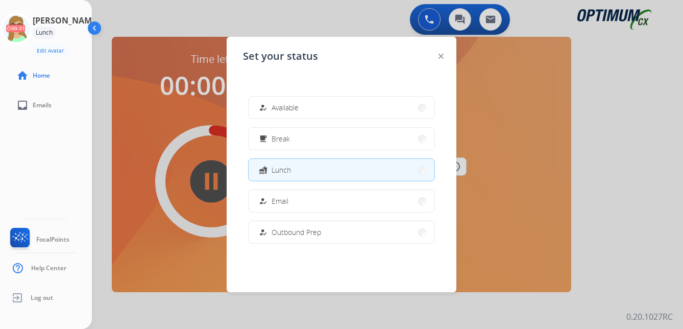
drag, startPoint x: 279, startPoint y: 105, endPoint x: 92, endPoint y: 145, distance: 190.6
click at [273, 106] on div "how_to_reg Available" at bounding box center [278, 108] width 42 height 12
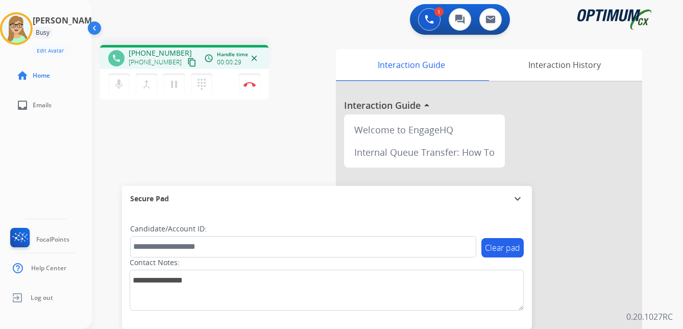
click at [187, 65] on mat-icon "content_copy" at bounding box center [191, 62] width 9 height 9
click at [251, 82] on img at bounding box center [249, 84] width 12 height 5
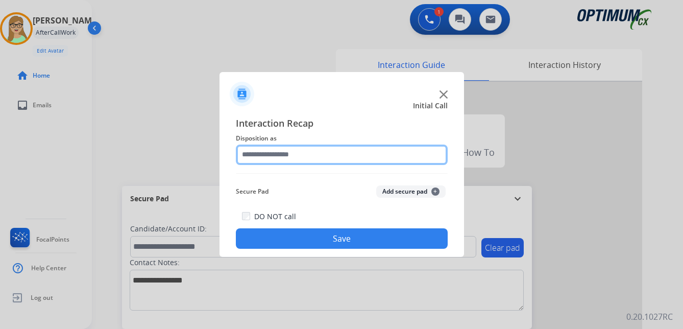
click at [279, 155] on input "text" at bounding box center [342, 154] width 212 height 20
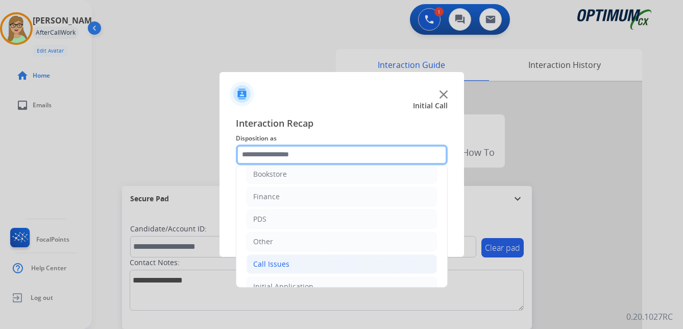
scroll to position [0, 0]
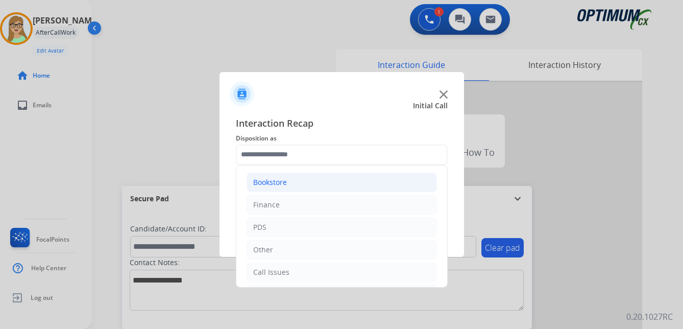
click at [271, 179] on div "Bookstore" at bounding box center [270, 182] width 34 height 10
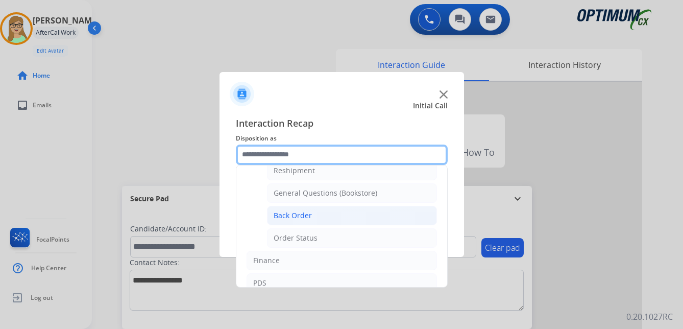
scroll to position [51, 0]
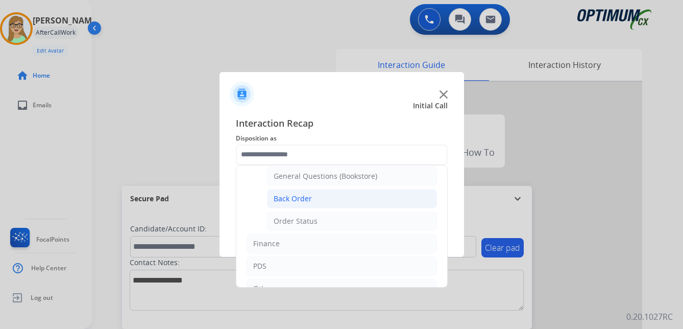
click at [295, 193] on div "Back Order" at bounding box center [292, 198] width 38 height 10
type input "**********"
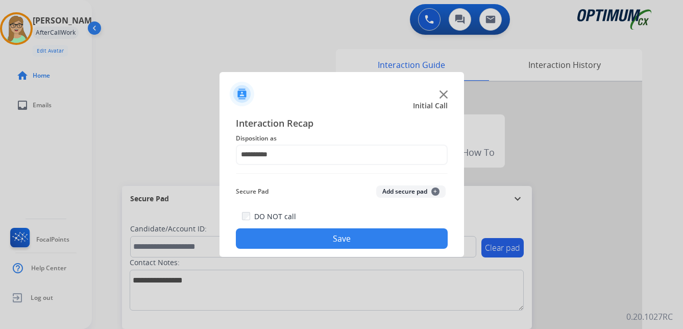
click at [312, 238] on button "Save" at bounding box center [342, 238] width 212 height 20
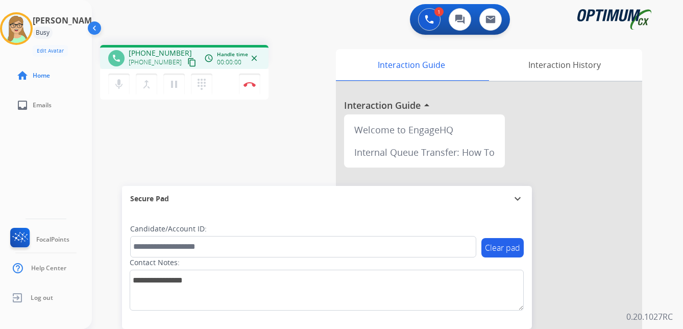
drag, startPoint x: 180, startPoint y: 63, endPoint x: 20, endPoint y: 114, distance: 167.3
click at [187, 63] on mat-icon "content_copy" at bounding box center [191, 62] width 9 height 9
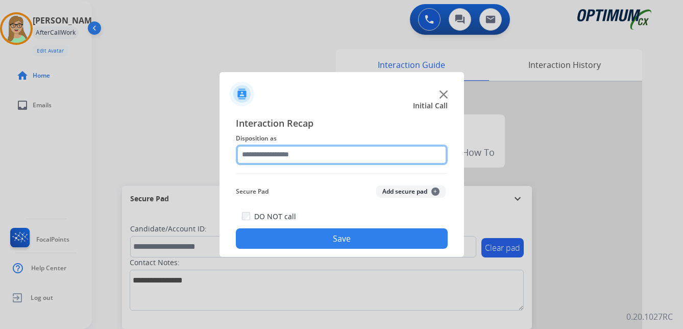
click at [284, 159] on input "text" at bounding box center [342, 154] width 212 height 20
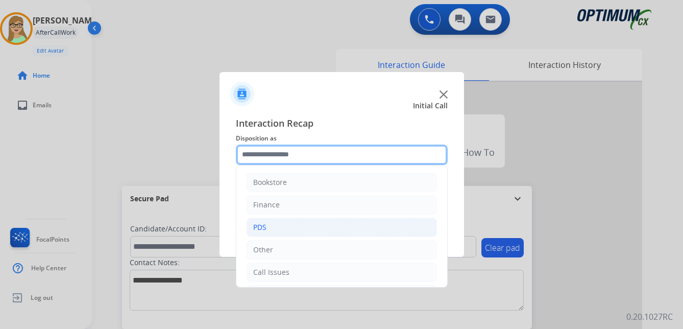
scroll to position [69, 0]
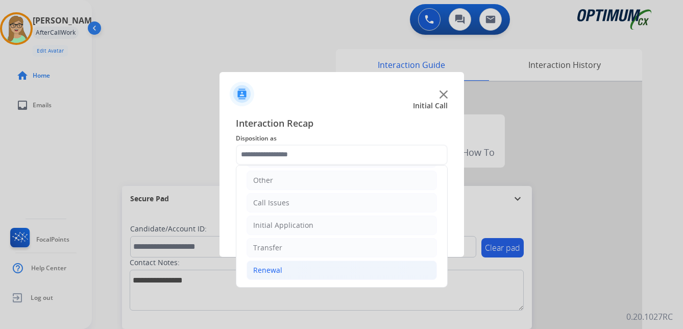
click at [273, 270] on div "Renewal" at bounding box center [267, 270] width 29 height 10
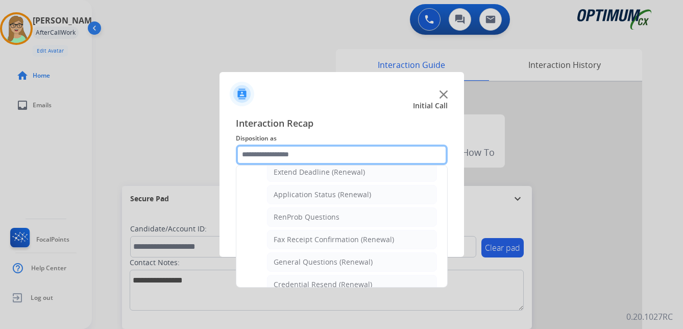
scroll to position [273, 0]
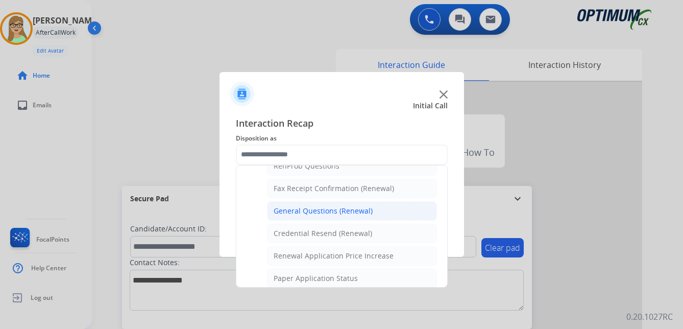
click at [317, 213] on div "General Questions (Renewal)" at bounding box center [322, 211] width 99 height 10
type input "**********"
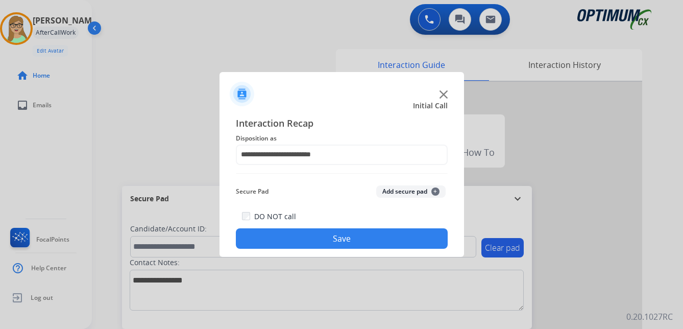
click at [310, 240] on button "Save" at bounding box center [342, 238] width 212 height 20
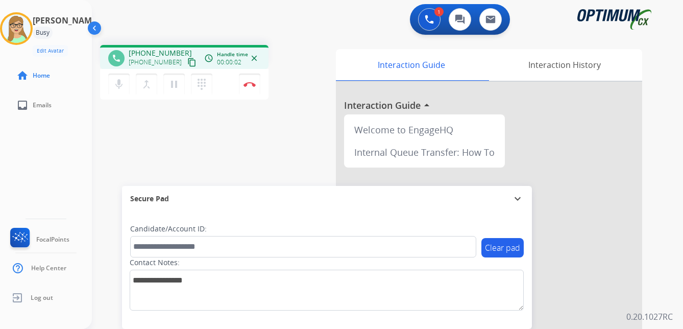
drag, startPoint x: 181, startPoint y: 62, endPoint x: 3, endPoint y: 136, distance: 192.6
click at [173, 67] on div "[PHONE_NUMBER] content_copy" at bounding box center [163, 62] width 69 height 12
drag, startPoint x: 181, startPoint y: 61, endPoint x: 176, endPoint y: 63, distance: 5.5
click at [187, 61] on mat-icon "content_copy" at bounding box center [191, 62] width 9 height 9
click at [250, 84] on img at bounding box center [249, 84] width 12 height 5
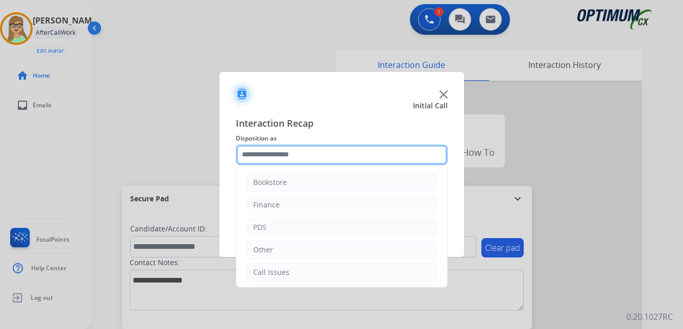
click at [280, 158] on input "text" at bounding box center [342, 154] width 212 height 20
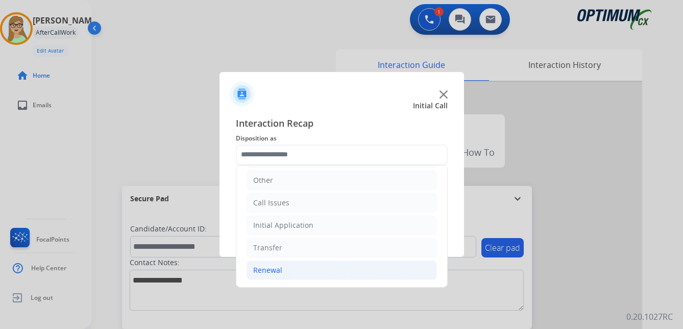
drag, startPoint x: 272, startPoint y: 271, endPoint x: 302, endPoint y: 262, distance: 30.8
click at [272, 270] on div "Renewal" at bounding box center [267, 270] width 29 height 10
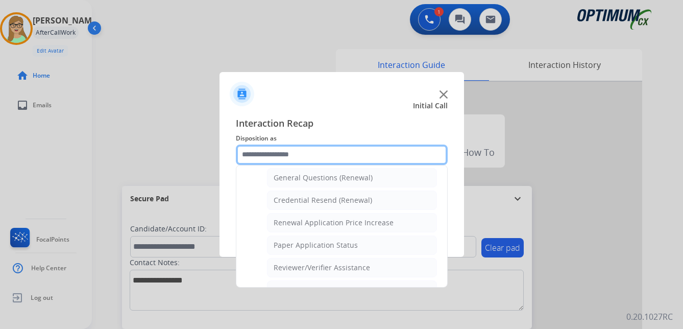
scroll to position [324, 0]
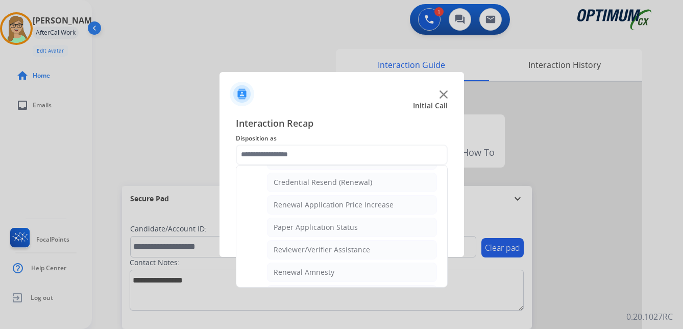
click at [337, 253] on div "Reviewer/Verifier Assistance" at bounding box center [321, 249] width 96 height 10
type input "**********"
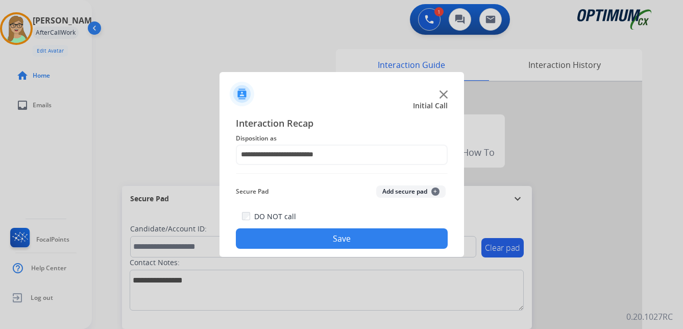
click at [321, 245] on button "Save" at bounding box center [342, 238] width 212 height 20
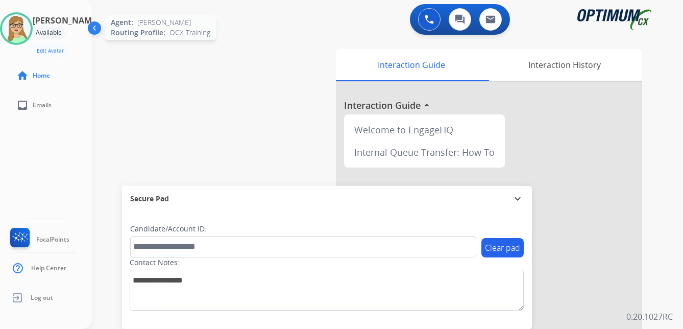
click at [30, 30] on img at bounding box center [16, 28] width 29 height 29
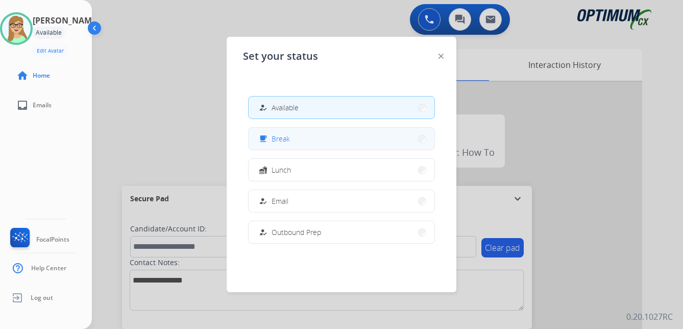
click at [272, 139] on div "free_breakfast Break" at bounding box center [273, 139] width 33 height 12
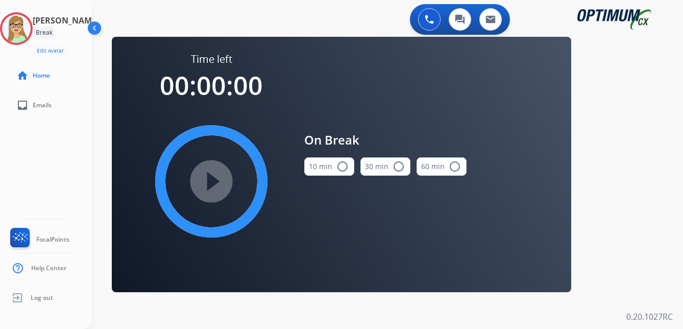
click at [343, 163] on mat-icon "radio_button_unchecked" at bounding box center [342, 166] width 12 height 12
click at [205, 180] on mat-icon "play_circle_filled" at bounding box center [211, 181] width 12 height 12
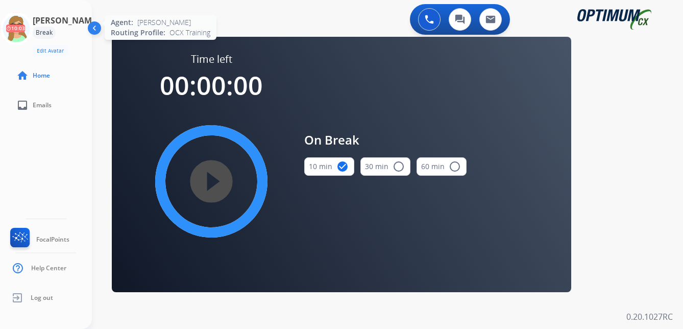
click at [12, 26] on icon at bounding box center [16, 28] width 33 height 33
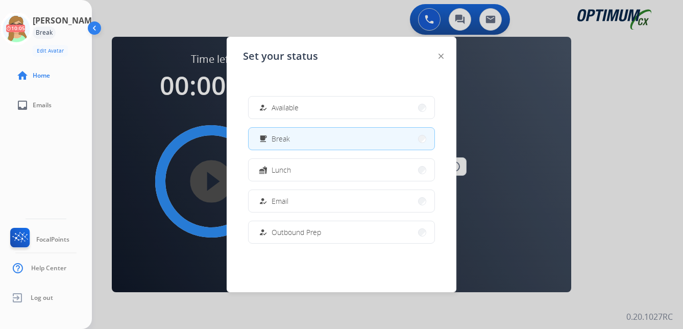
click at [56, 29] on div "Break" at bounding box center [44, 33] width 23 height 12
click at [94, 30] on img at bounding box center [95, 29] width 19 height 19
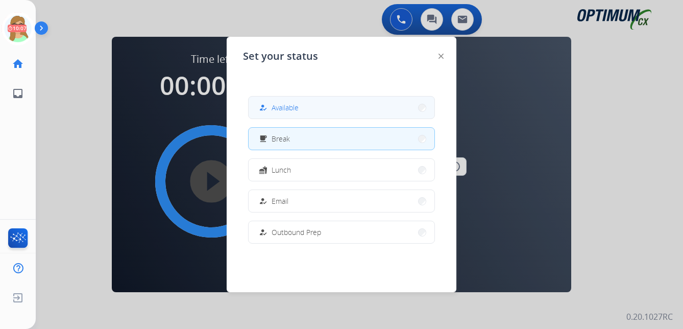
click at [283, 111] on span "Available" at bounding box center [284, 107] width 27 height 11
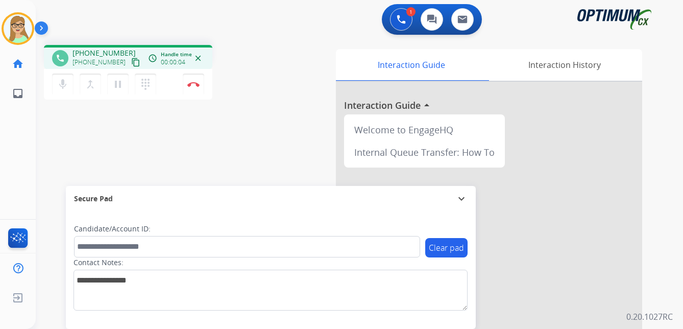
click at [131, 60] on mat-icon "content_copy" at bounding box center [135, 62] width 9 height 9
click at [198, 85] on img at bounding box center [193, 84] width 12 height 5
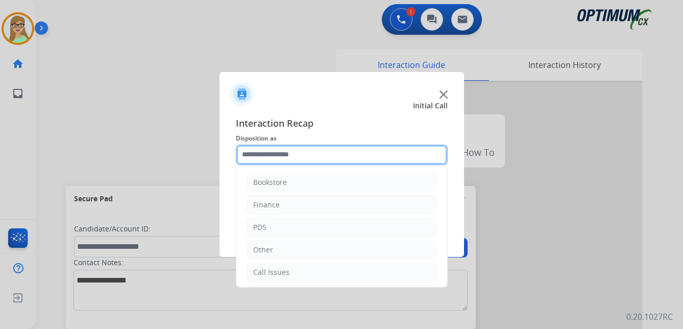
click at [268, 156] on input "text" at bounding box center [342, 154] width 212 height 20
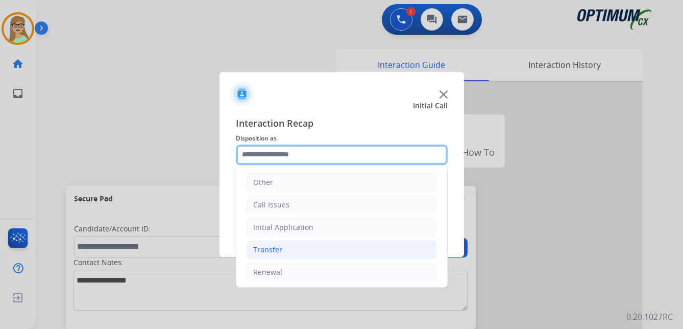
scroll to position [69, 0]
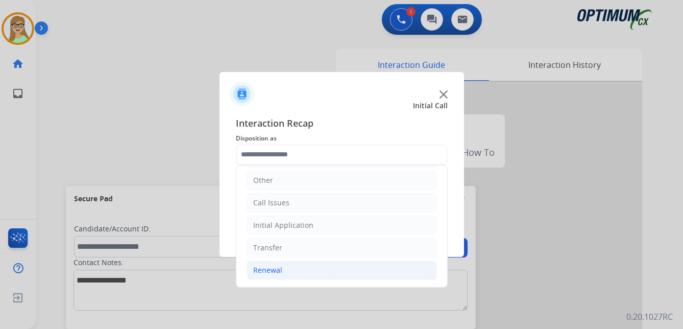
click at [275, 269] on div "Renewal" at bounding box center [267, 270] width 29 height 10
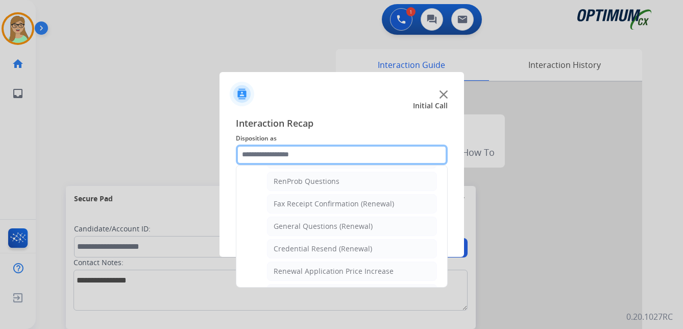
scroll to position [273, 0]
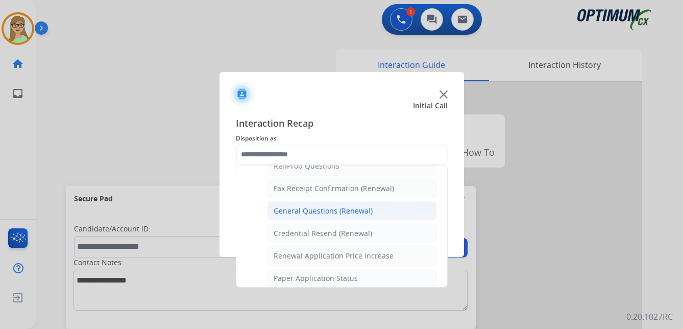
click at [315, 212] on div "General Questions (Renewal)" at bounding box center [322, 211] width 99 height 10
type input "**********"
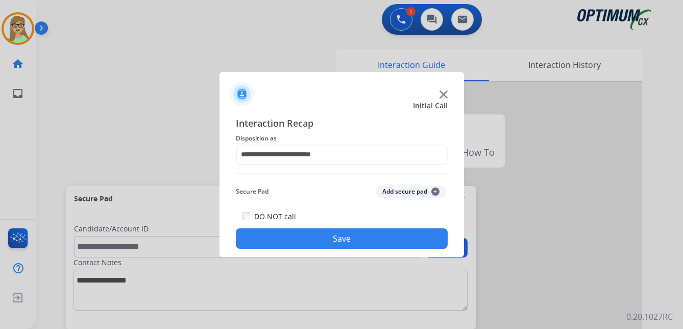
click at [312, 242] on button "Save" at bounding box center [342, 238] width 212 height 20
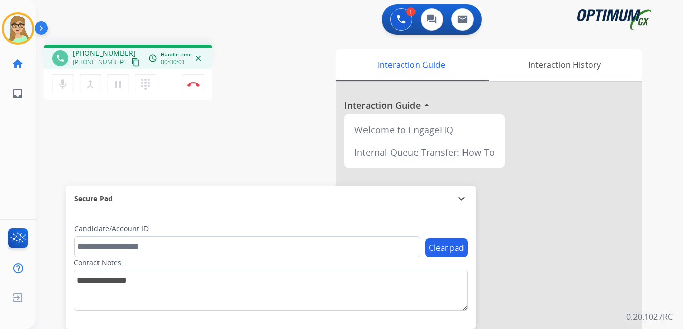
click at [131, 65] on mat-icon "content_copy" at bounding box center [135, 62] width 9 height 9
click at [196, 83] on img at bounding box center [193, 84] width 12 height 5
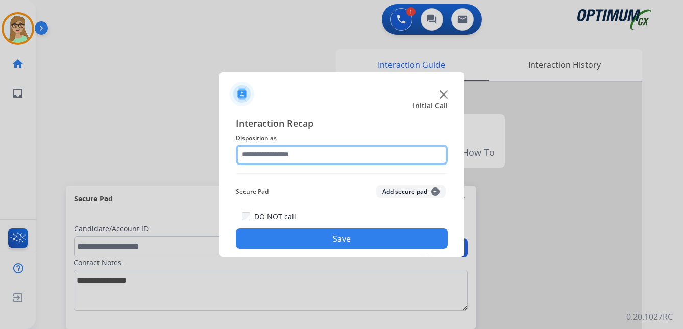
click at [270, 157] on input "text" at bounding box center [342, 154] width 212 height 20
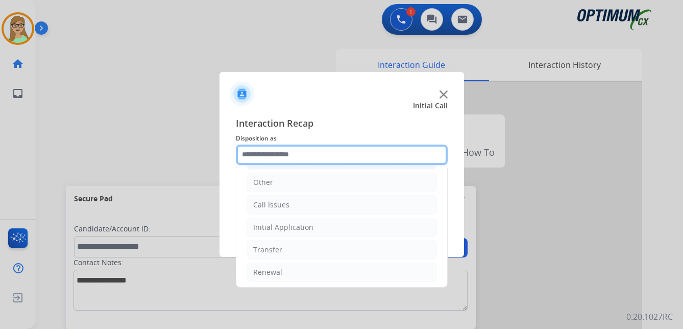
scroll to position [69, 0]
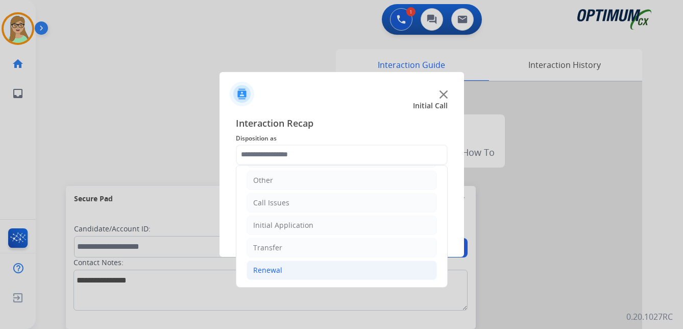
click at [274, 269] on div "Renewal" at bounding box center [267, 270] width 29 height 10
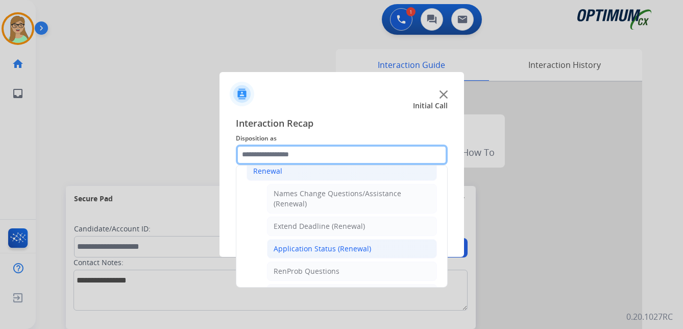
scroll to position [171, 0]
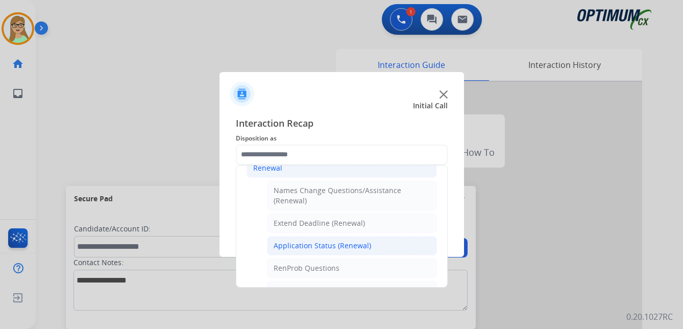
click at [324, 245] on div "Application Status (Renewal)" at bounding box center [321, 245] width 97 height 10
type input "**********"
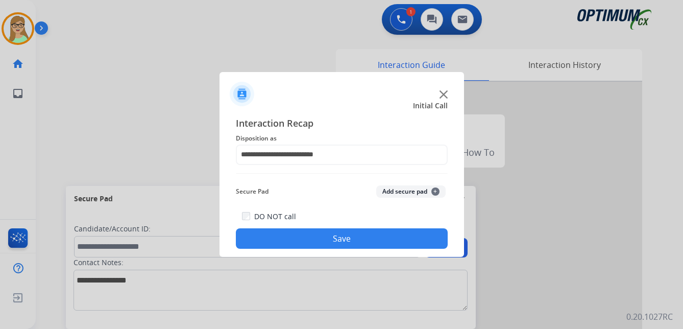
click at [337, 240] on button "Save" at bounding box center [342, 238] width 212 height 20
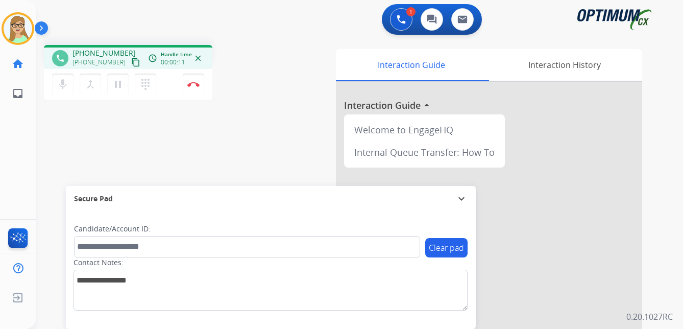
click at [131, 64] on mat-icon "content_copy" at bounding box center [135, 62] width 9 height 9
click at [194, 84] on img at bounding box center [193, 84] width 12 height 5
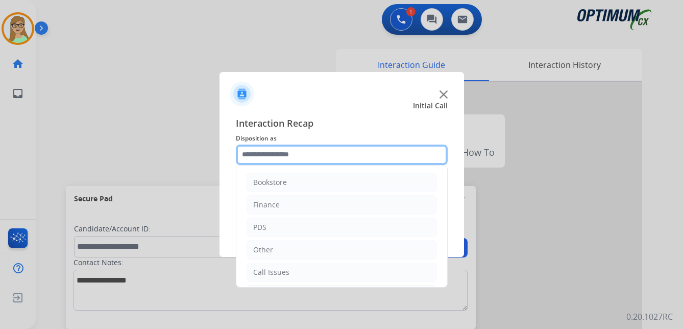
click at [279, 153] on input "text" at bounding box center [342, 154] width 212 height 20
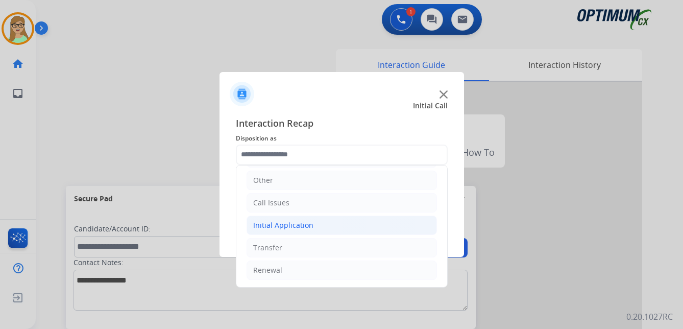
click at [293, 219] on li "Initial Application" at bounding box center [341, 224] width 190 height 19
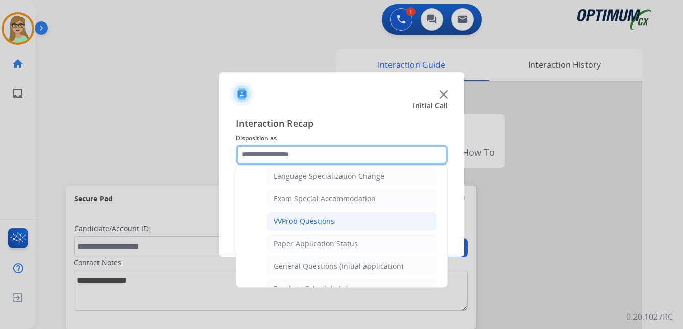
scroll to position [529, 0]
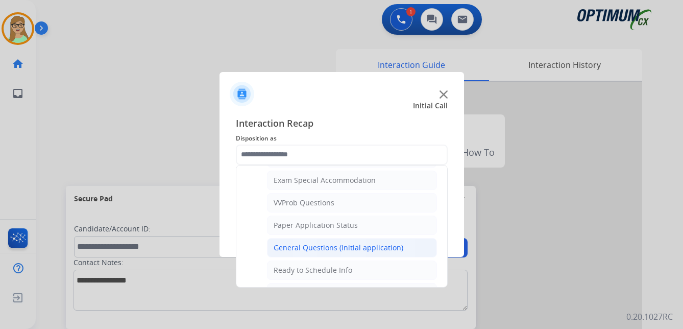
click at [323, 245] on div "General Questions (Initial application)" at bounding box center [338, 247] width 130 height 10
type input "**********"
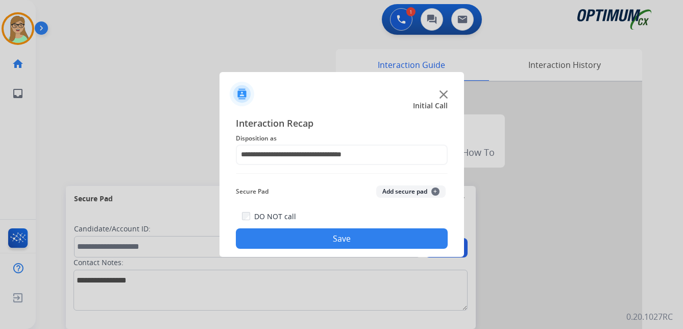
click at [322, 241] on button "Save" at bounding box center [342, 238] width 212 height 20
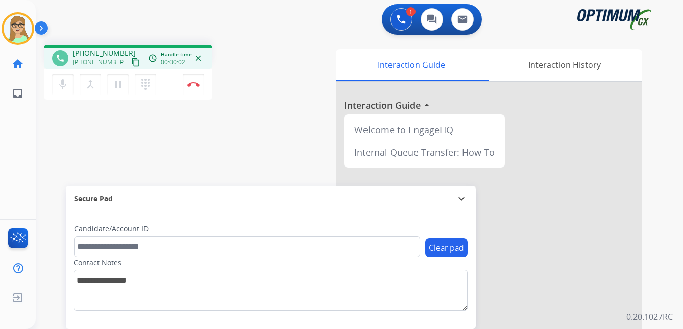
drag, startPoint x: 123, startPoint y: 63, endPoint x: 36, endPoint y: 97, distance: 93.0
click at [131, 64] on mat-icon "content_copy" at bounding box center [135, 62] width 9 height 9
click at [197, 84] on img at bounding box center [193, 84] width 12 height 5
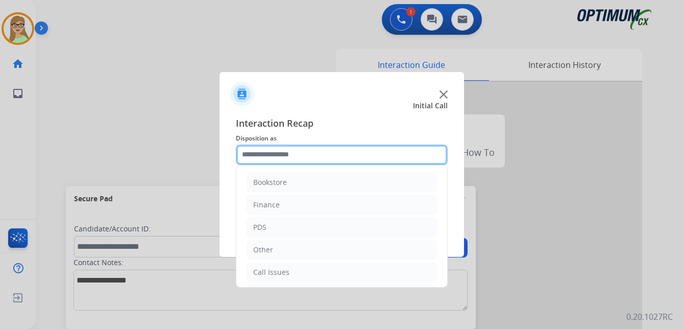
click at [268, 155] on input "text" at bounding box center [342, 154] width 212 height 20
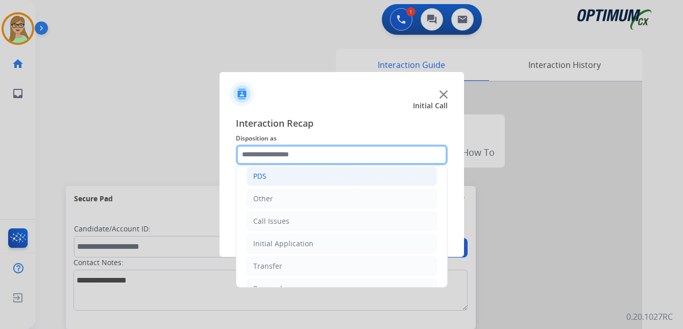
scroll to position [69, 0]
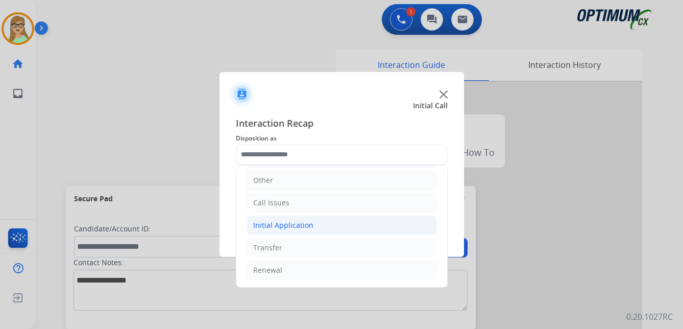
click at [287, 226] on div "Initial Application" at bounding box center [283, 225] width 60 height 10
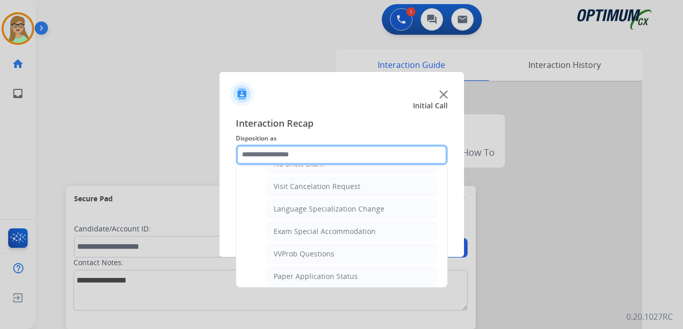
scroll to position [529, 0]
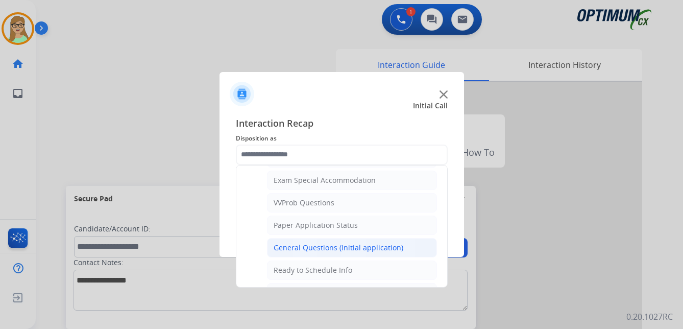
click at [330, 246] on div "General Questions (Initial application)" at bounding box center [338, 247] width 130 height 10
type input "**********"
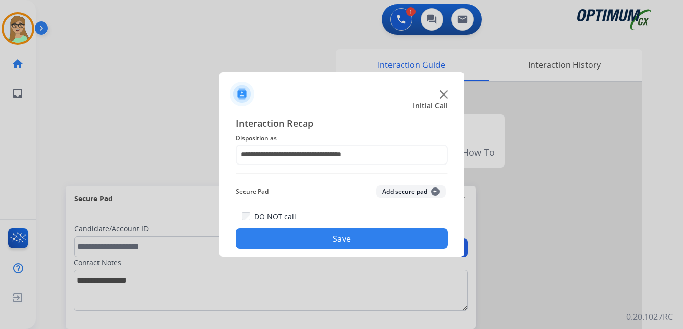
click at [326, 241] on button "Save" at bounding box center [342, 238] width 212 height 20
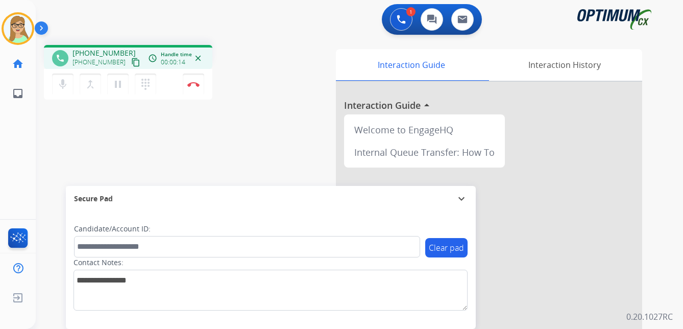
drag, startPoint x: 123, startPoint y: 60, endPoint x: 69, endPoint y: 97, distance: 65.2
click at [103, 76] on div "phone [PHONE_NUMBER] [PHONE_NUMBER] content_copy access_time Call metrics Queue…" at bounding box center [128, 74] width 168 height 58
click at [192, 83] on img at bounding box center [193, 84] width 12 height 5
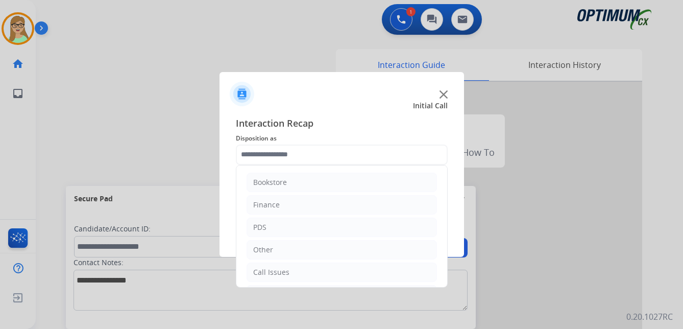
click at [272, 152] on input "text" at bounding box center [342, 154] width 212 height 20
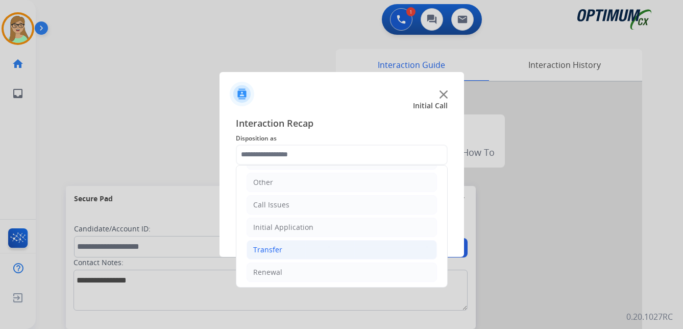
scroll to position [69, 0]
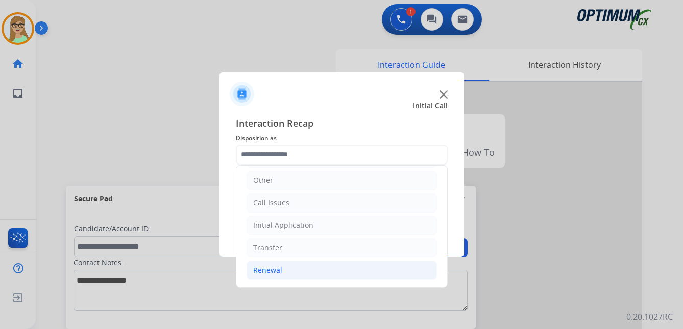
click at [266, 269] on div "Renewal" at bounding box center [267, 270] width 29 height 10
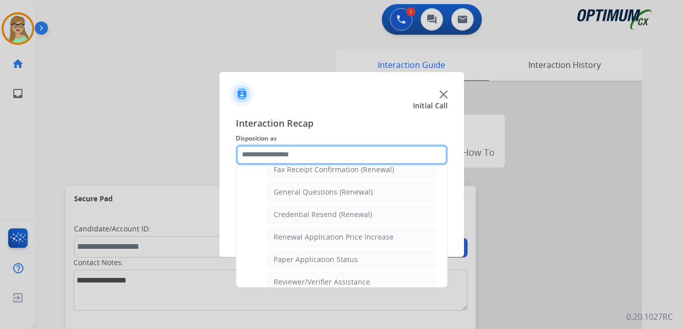
scroll to position [292, 0]
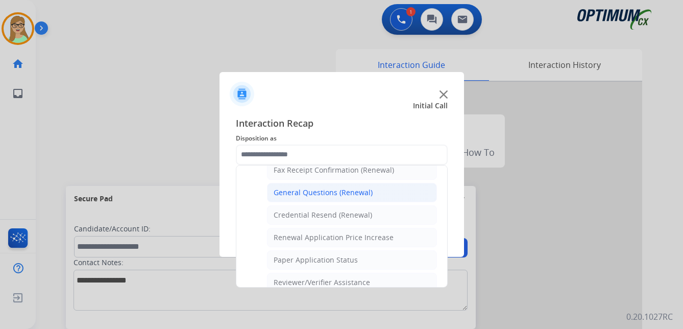
click at [321, 190] on div "General Questions (Renewal)" at bounding box center [322, 192] width 99 height 10
type input "**********"
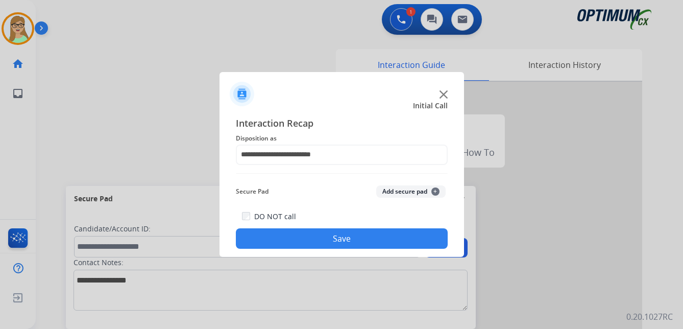
drag, startPoint x: 326, startPoint y: 242, endPoint x: 317, endPoint y: 240, distance: 9.3
click at [325, 242] on button "Save" at bounding box center [342, 238] width 212 height 20
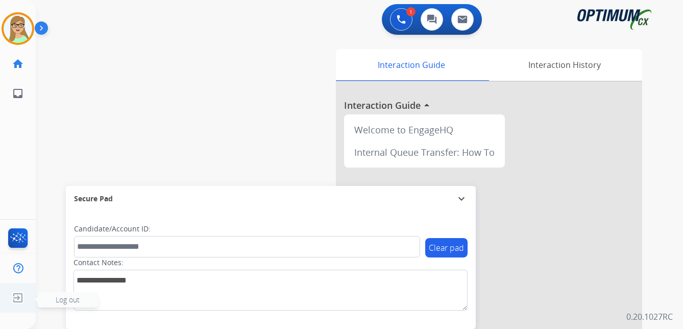
click at [17, 298] on img at bounding box center [18, 297] width 18 height 19
